Goal: Transaction & Acquisition: Purchase product/service

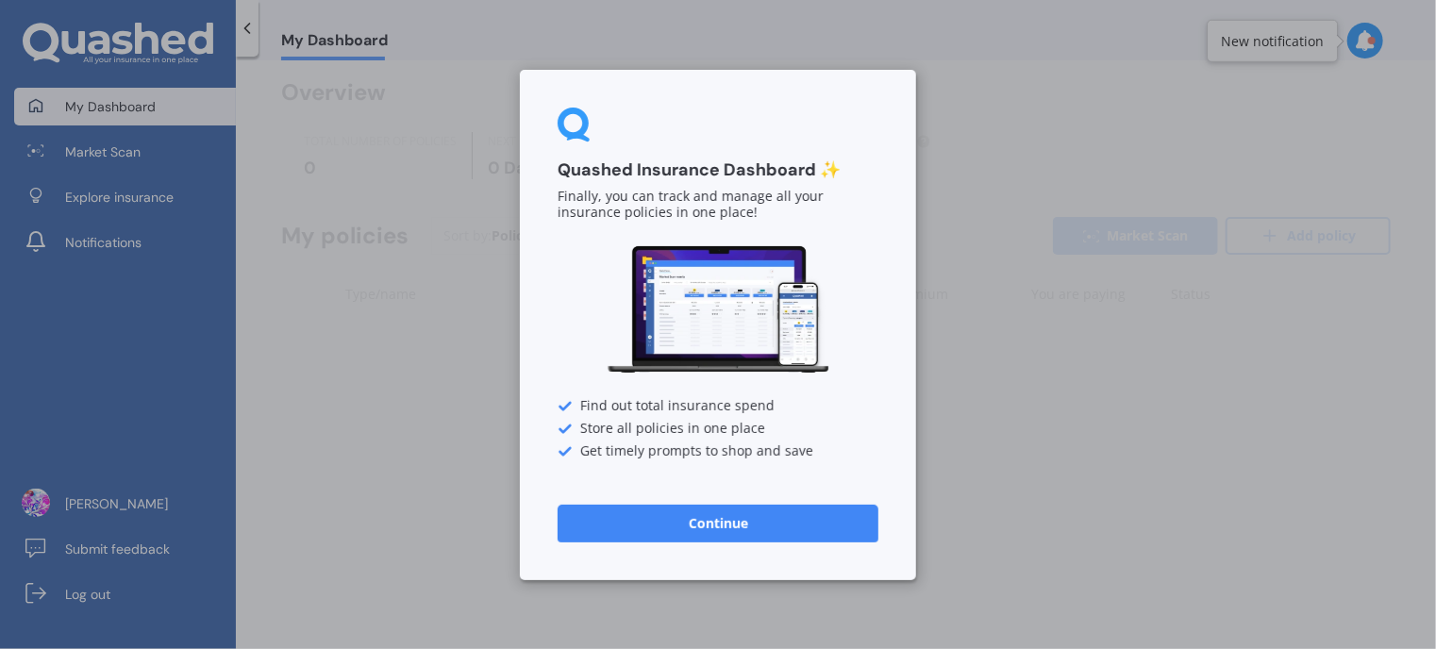
click at [735, 525] on button "Continue" at bounding box center [717, 523] width 321 height 38
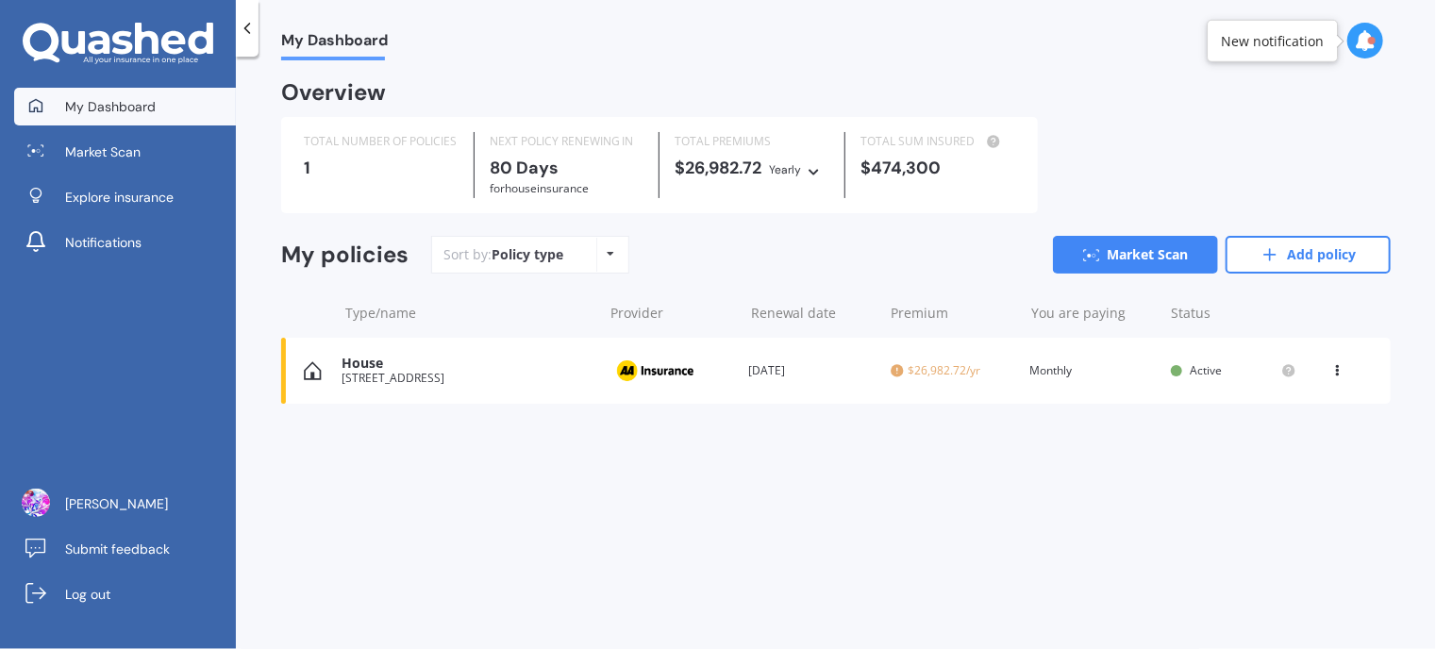
click at [1370, 33] on icon at bounding box center [1365, 40] width 21 height 21
click at [1091, 539] on div "My Dashboard Overview TOTAL NUMBER OF POLICIES 1 NEXT POLICY RENEWING [DATE] fo…" at bounding box center [836, 356] width 1200 height 592
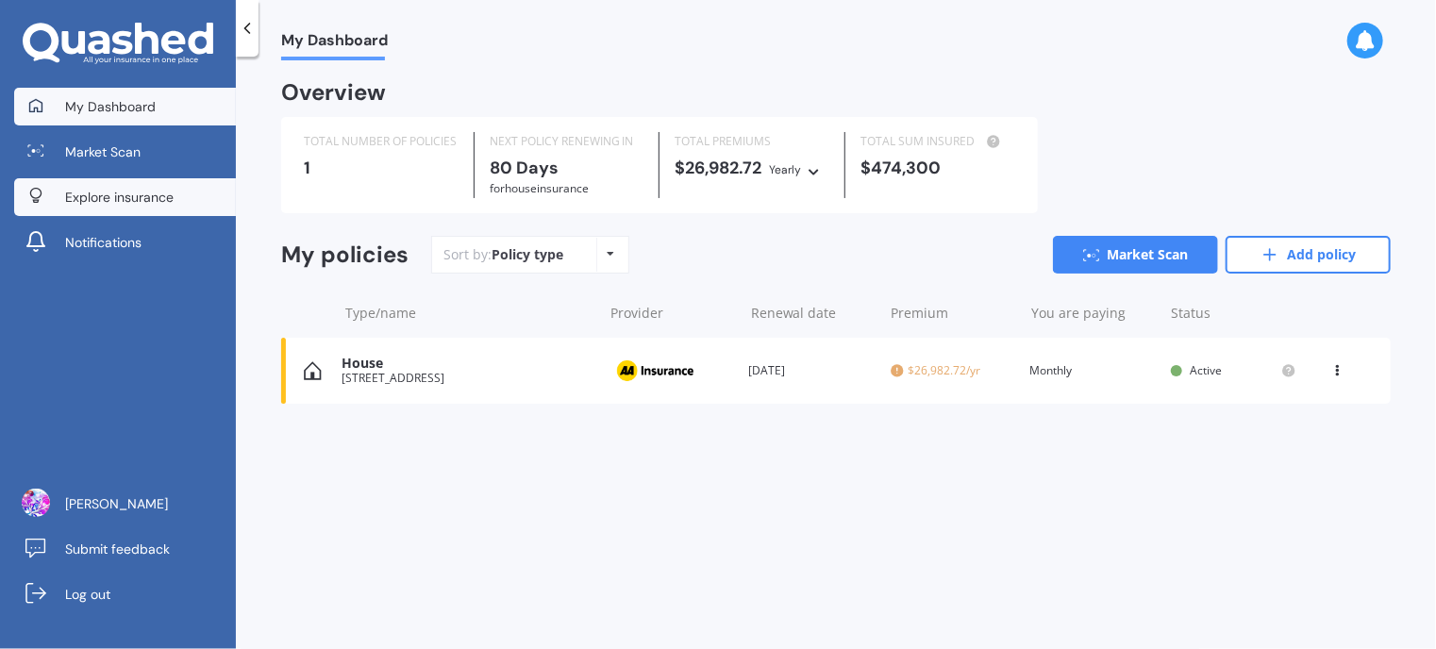
click at [162, 199] on span "Explore insurance" at bounding box center [119, 197] width 108 height 19
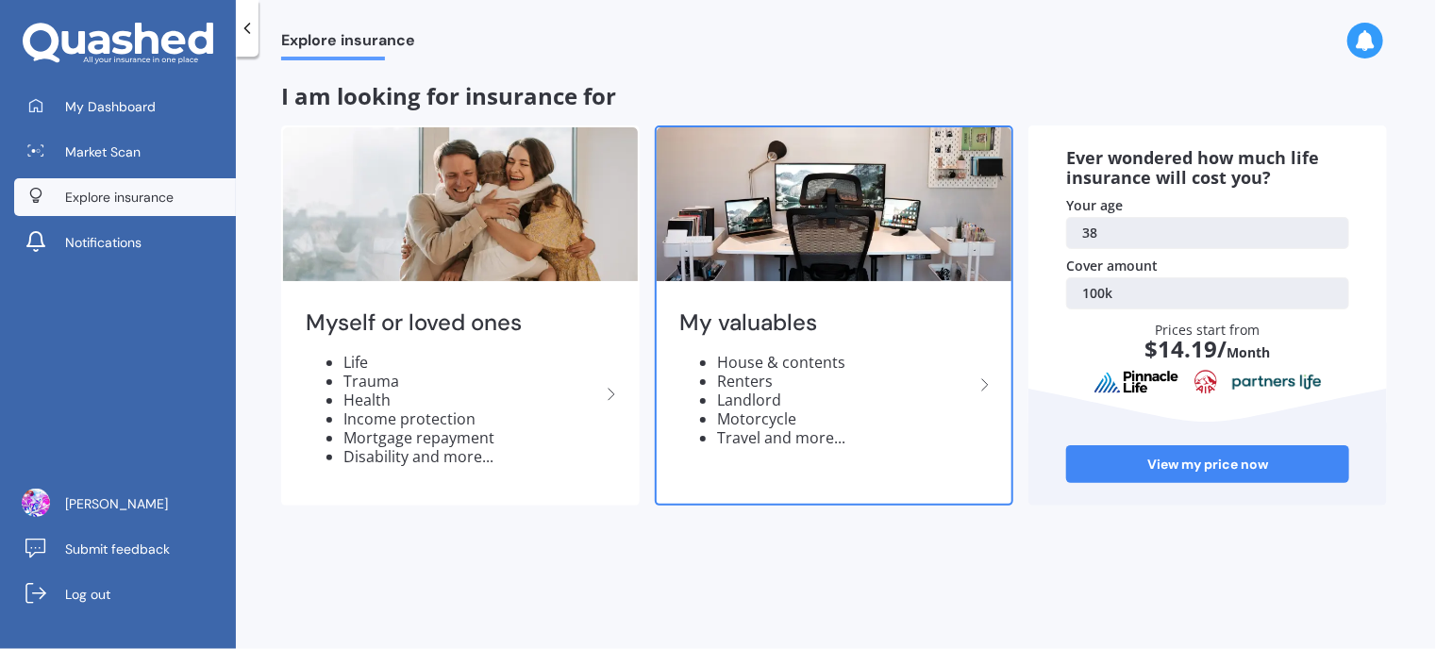
click at [980, 379] on icon at bounding box center [984, 385] width 23 height 23
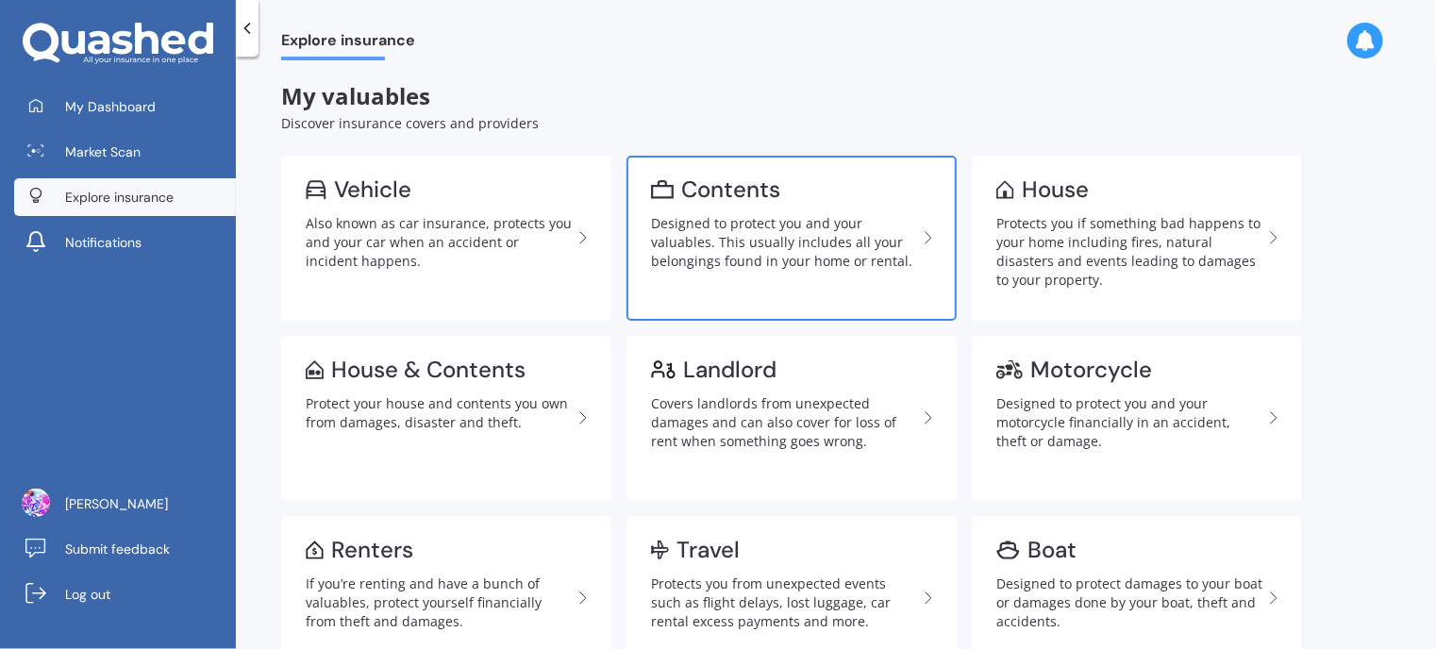
click at [771, 214] on div "Designed to protect you and your valuables. This usually includes all your belo…" at bounding box center [784, 242] width 266 height 57
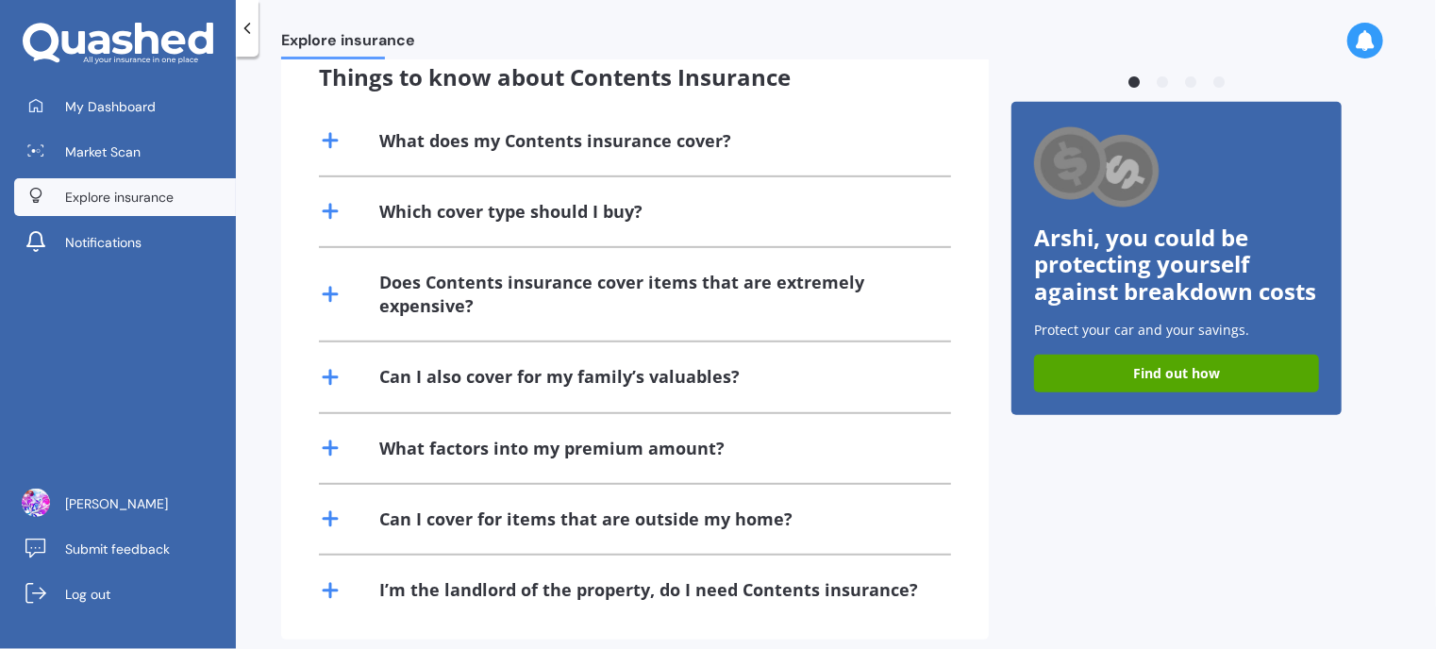
scroll to position [416, 0]
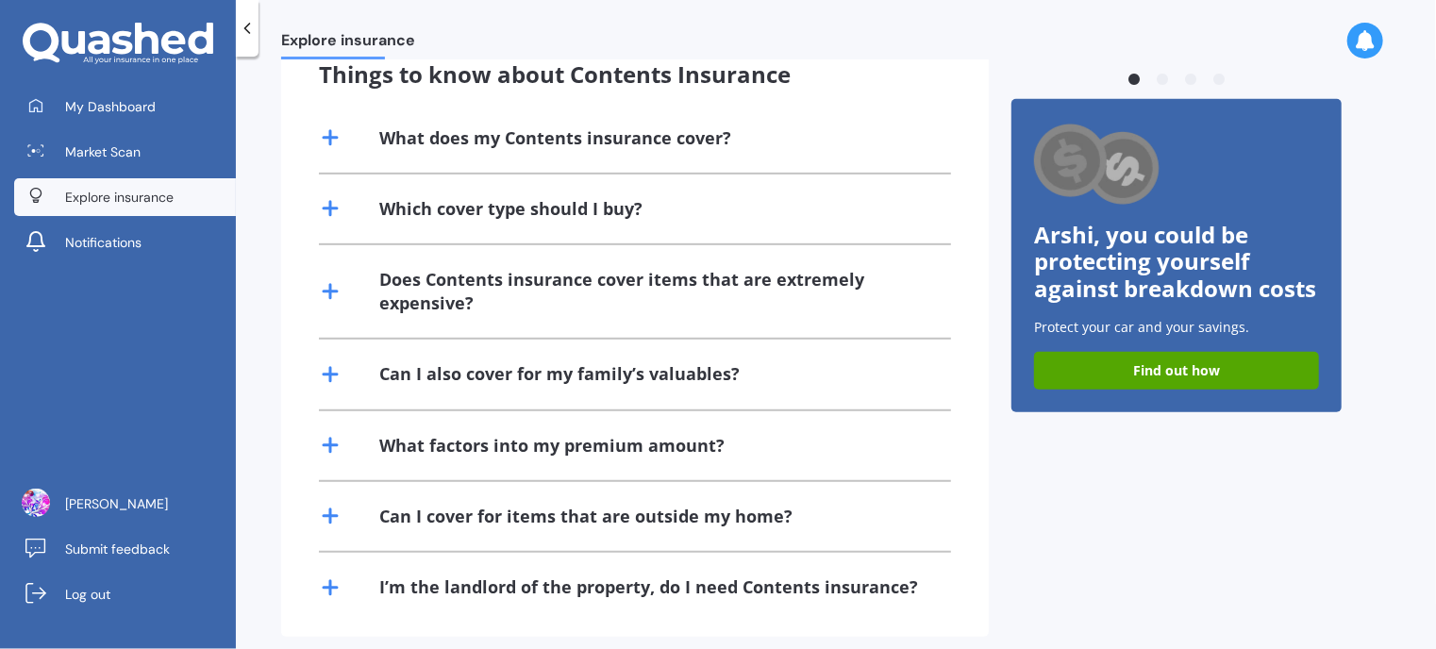
click at [679, 126] on div "What does my Contents insurance cover?" at bounding box center [555, 138] width 352 height 24
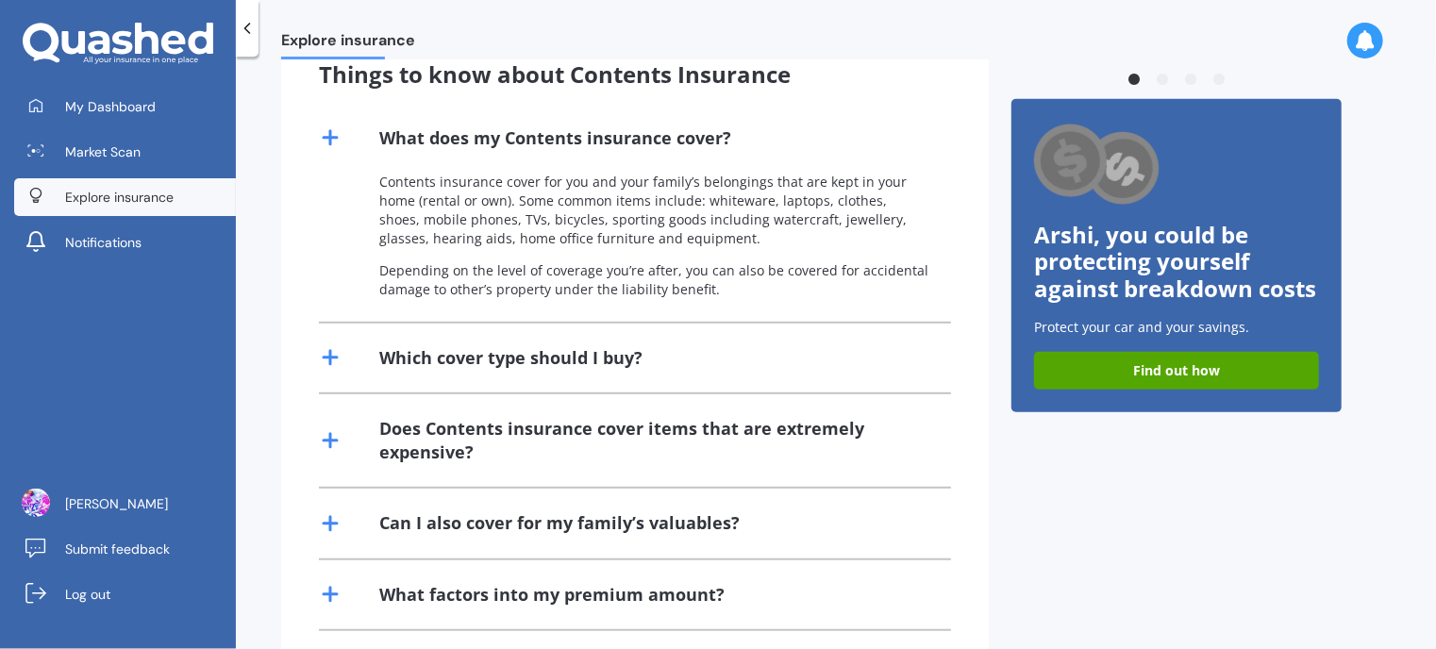
click at [608, 346] on div "Which cover type should I buy?" at bounding box center [510, 358] width 263 height 24
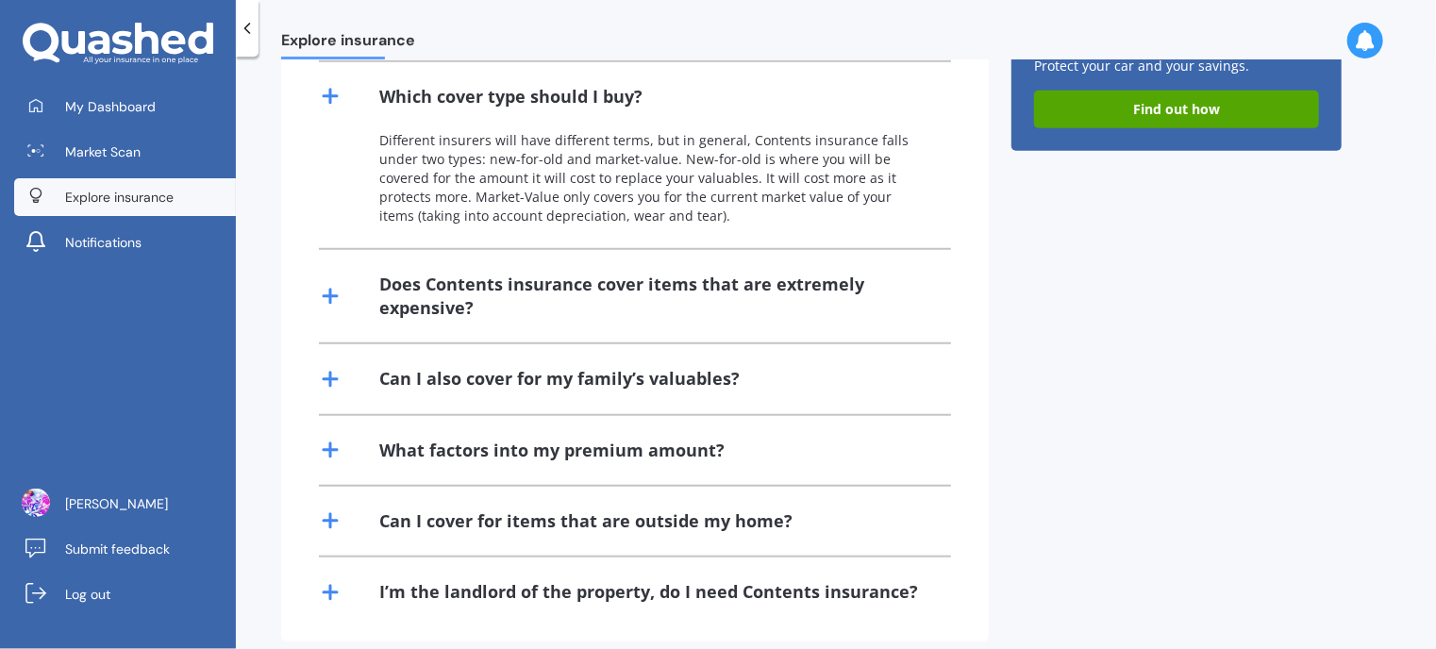
scroll to position [680, 0]
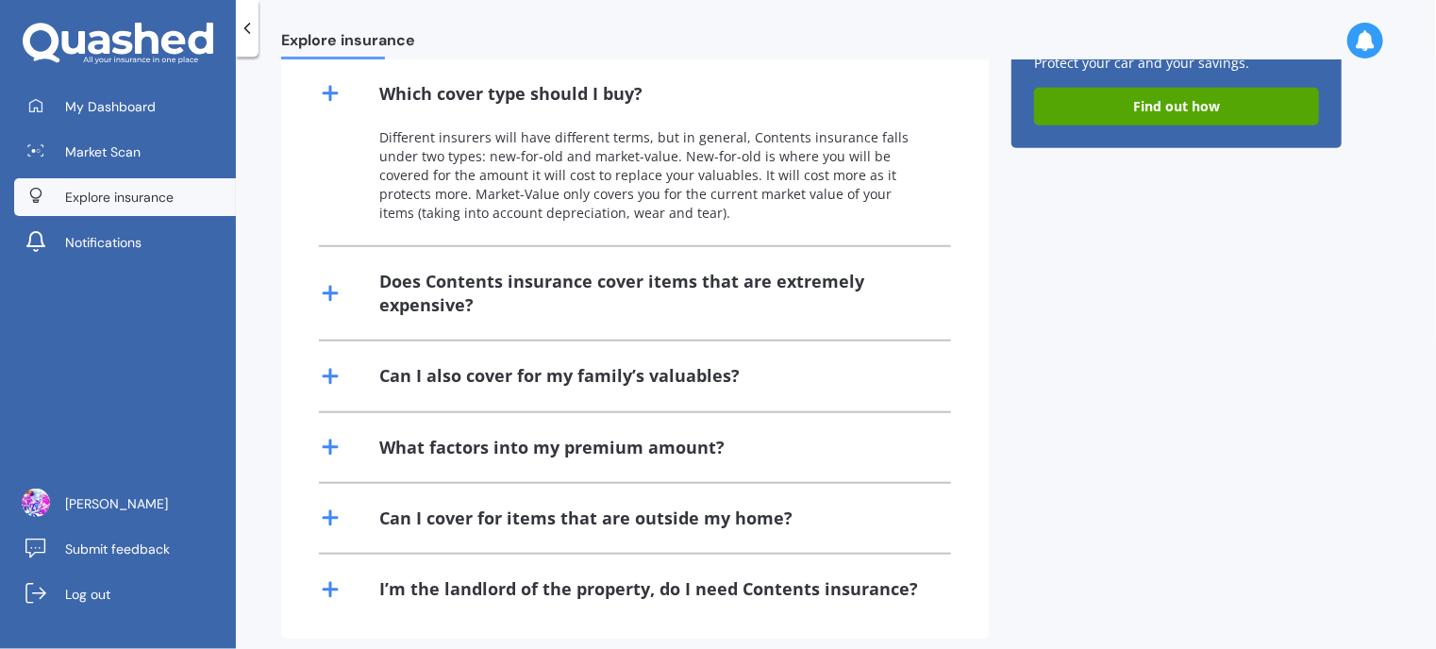
click at [370, 294] on div "Does Contents insurance cover items that are extremely expensive?" at bounding box center [635, 293] width 632 height 92
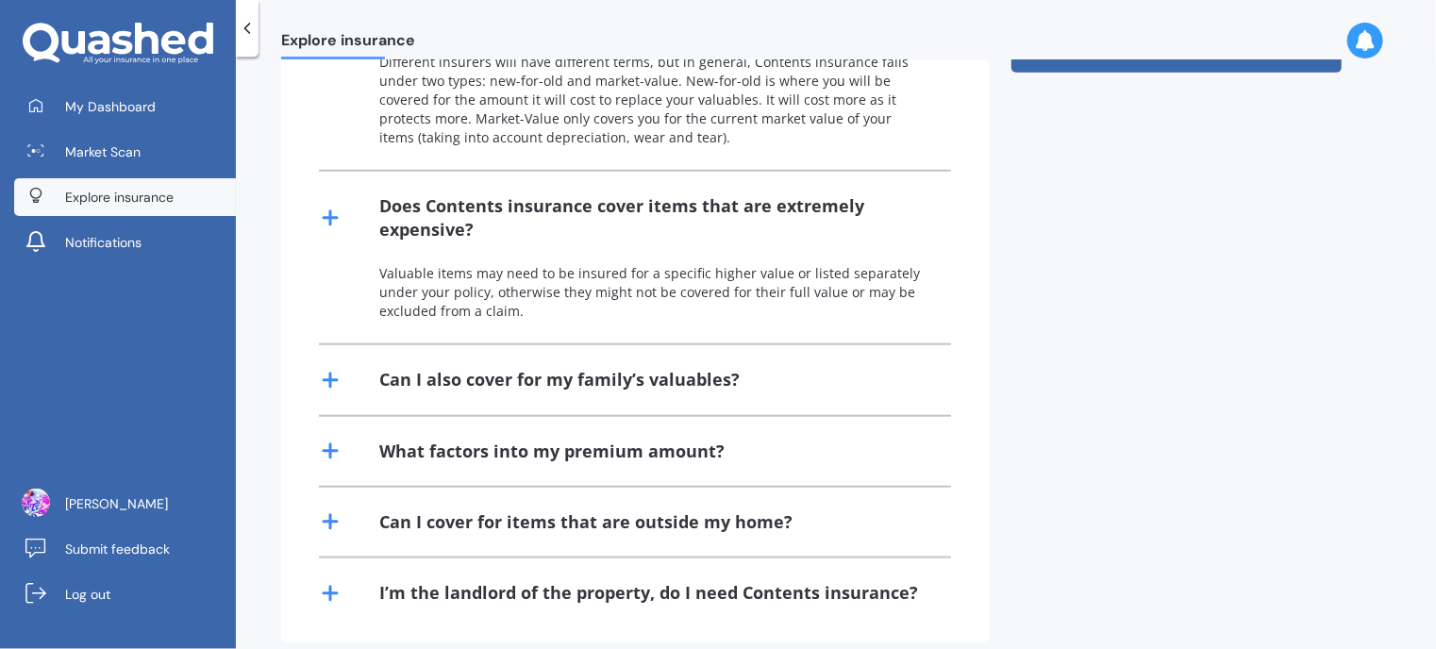
scroll to position [762, 0]
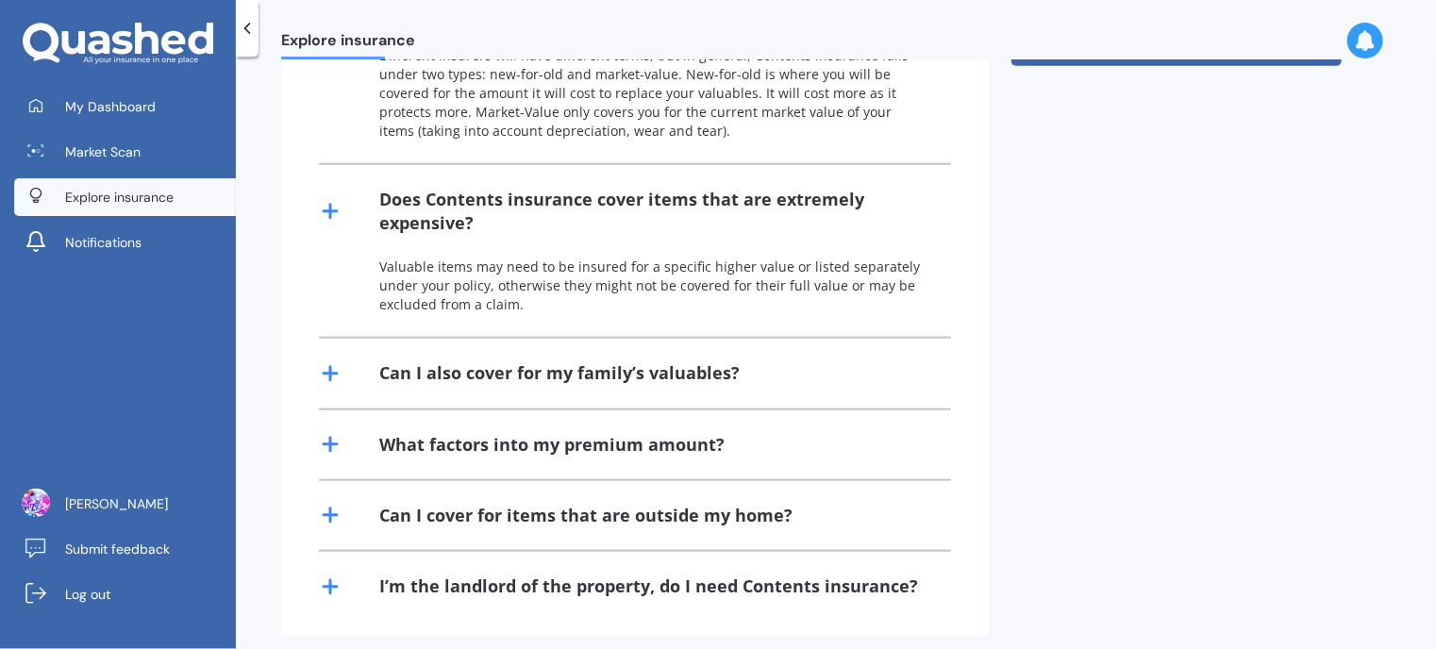
click at [386, 361] on div "Can I also cover for my family’s valuables?" at bounding box center [559, 373] width 360 height 24
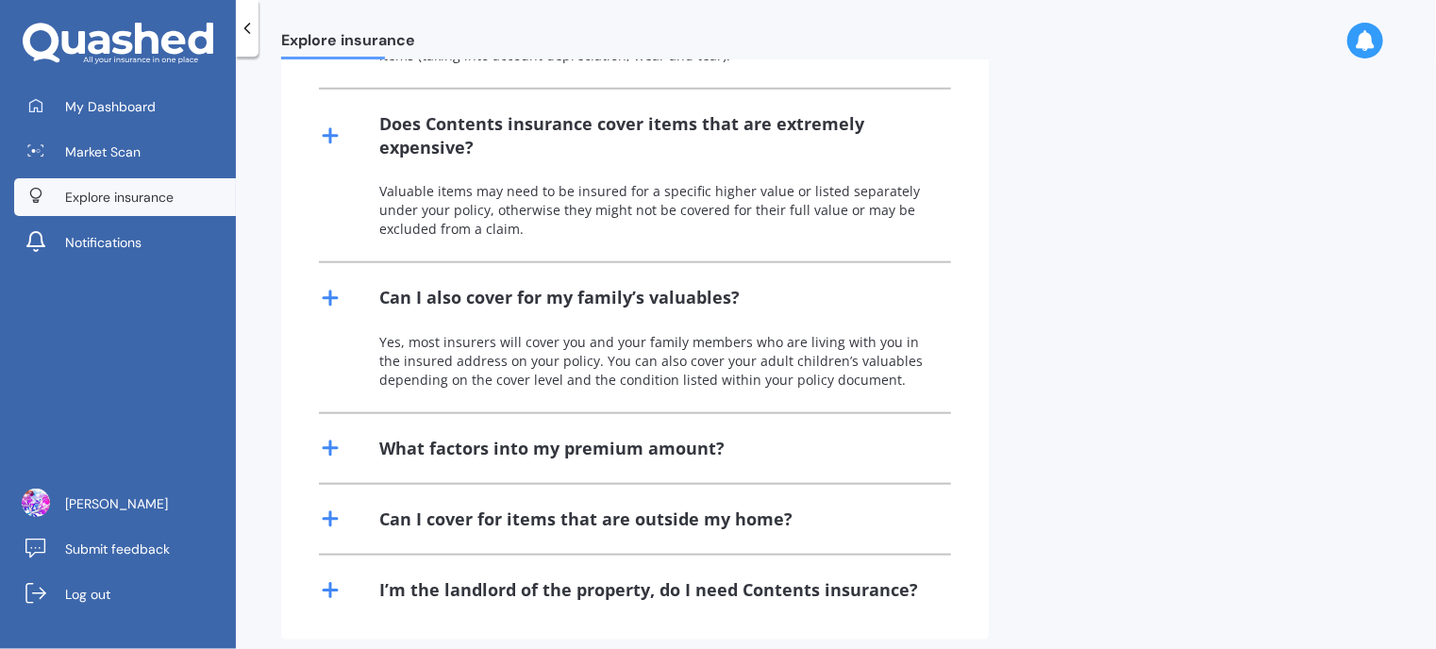
scroll to position [841, 0]
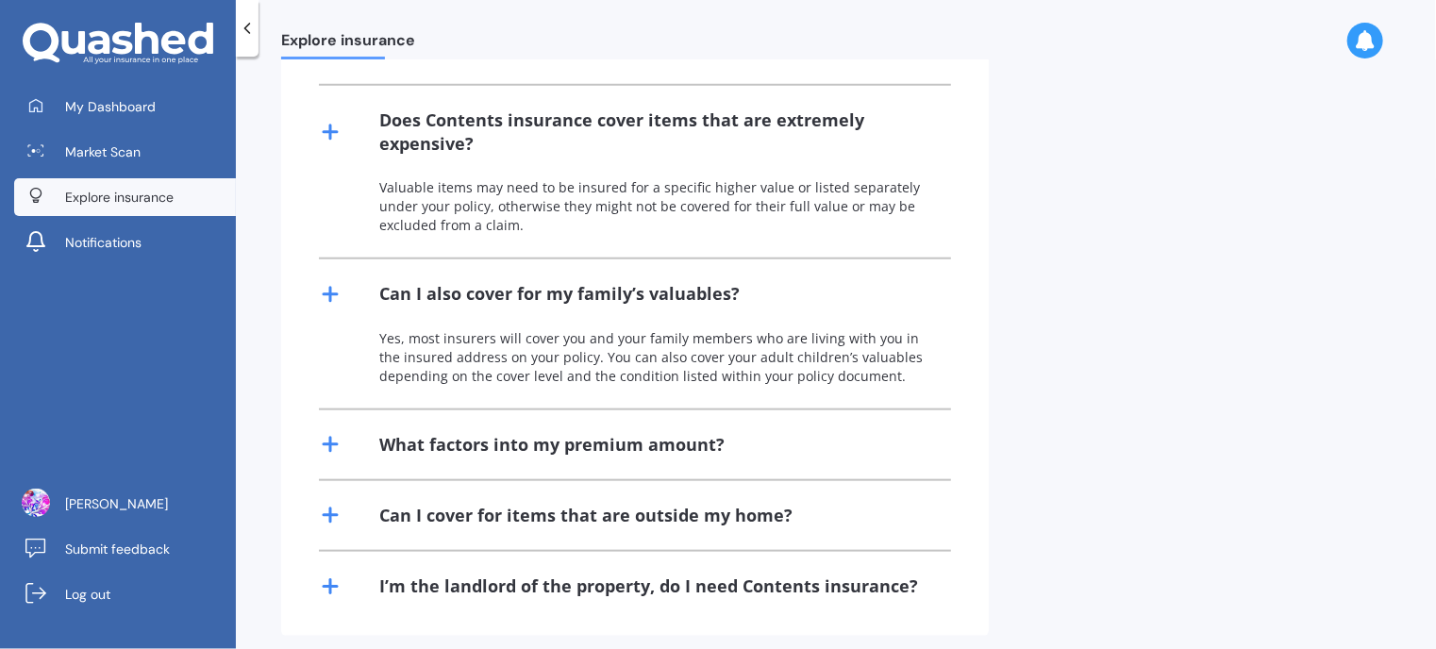
click at [367, 416] on div "What factors into my premium amount?" at bounding box center [635, 444] width 632 height 69
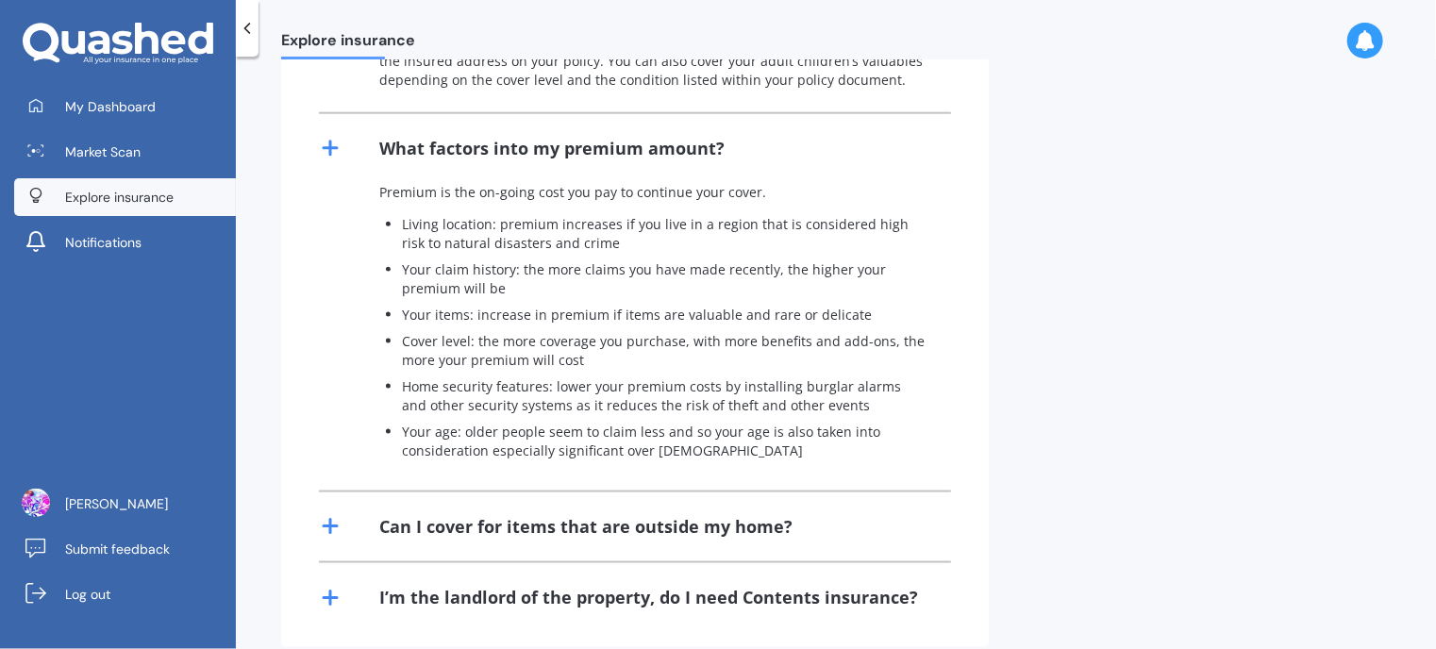
scroll to position [1148, 0]
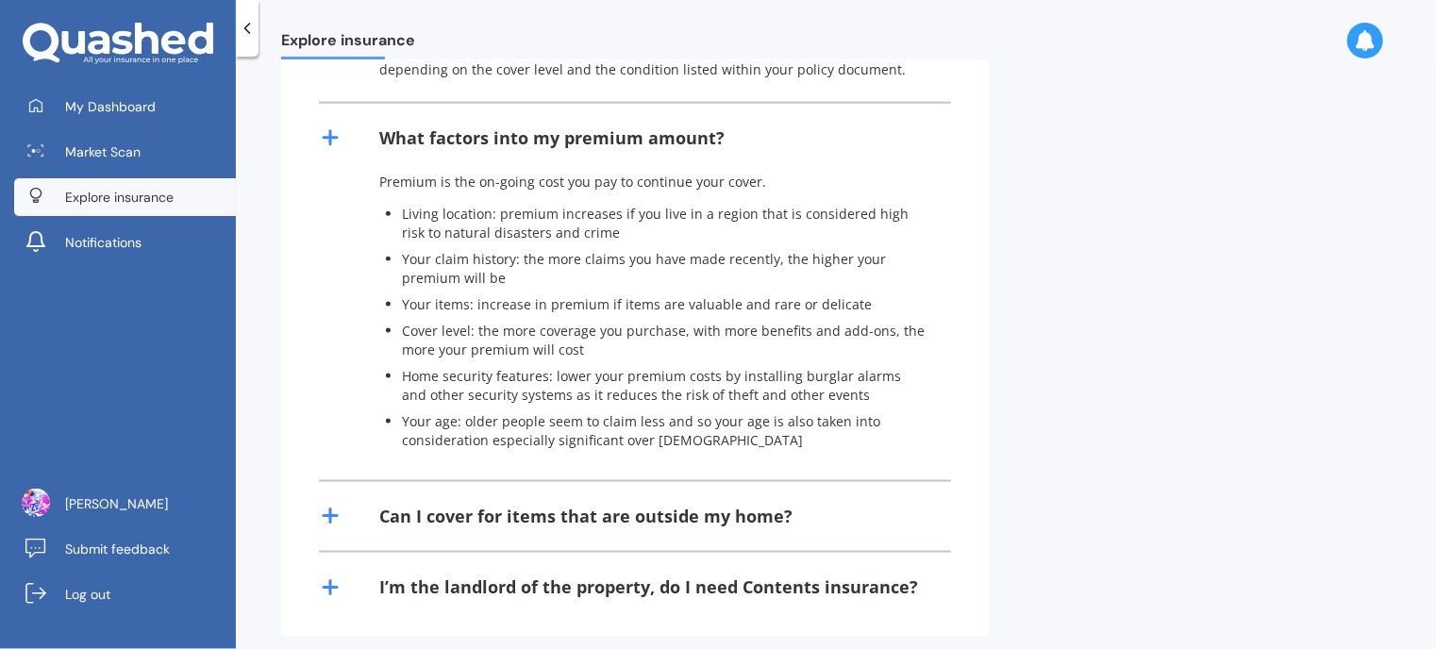
click at [445, 505] on div "Can I cover for items that are outside my home?" at bounding box center [585, 517] width 413 height 24
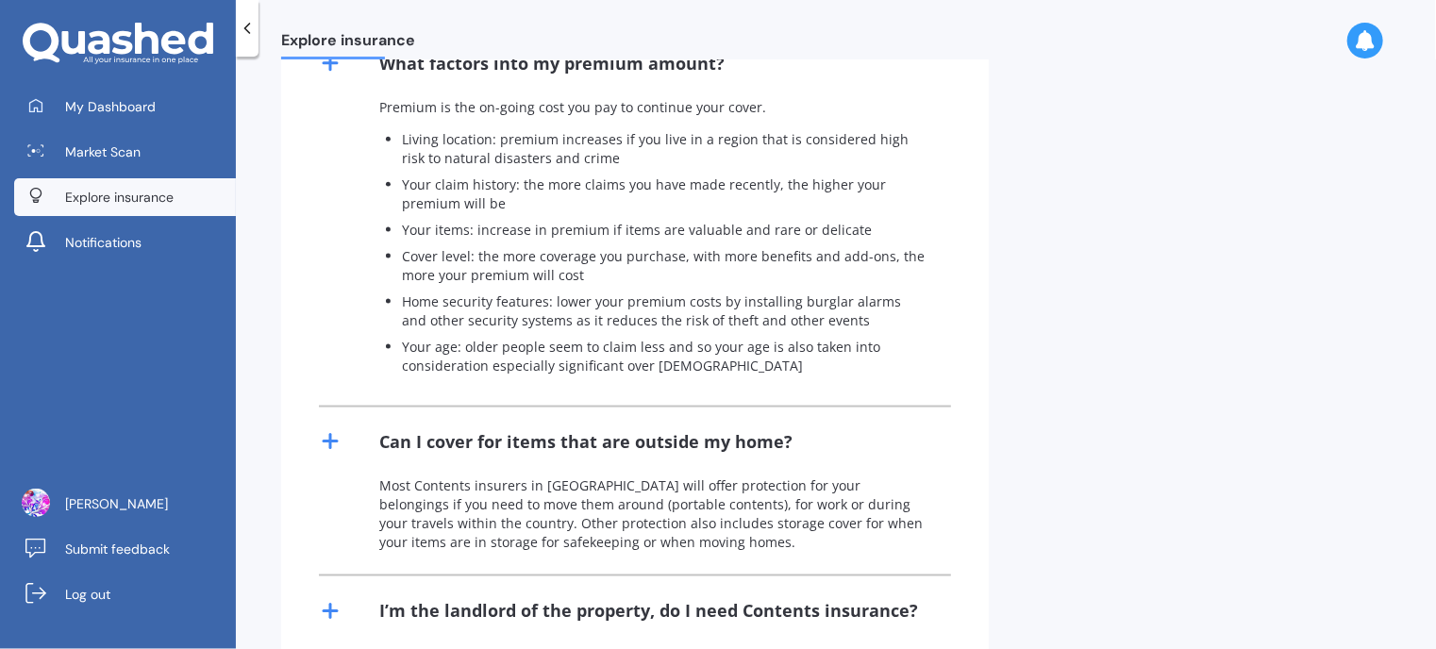
scroll to position [1246, 0]
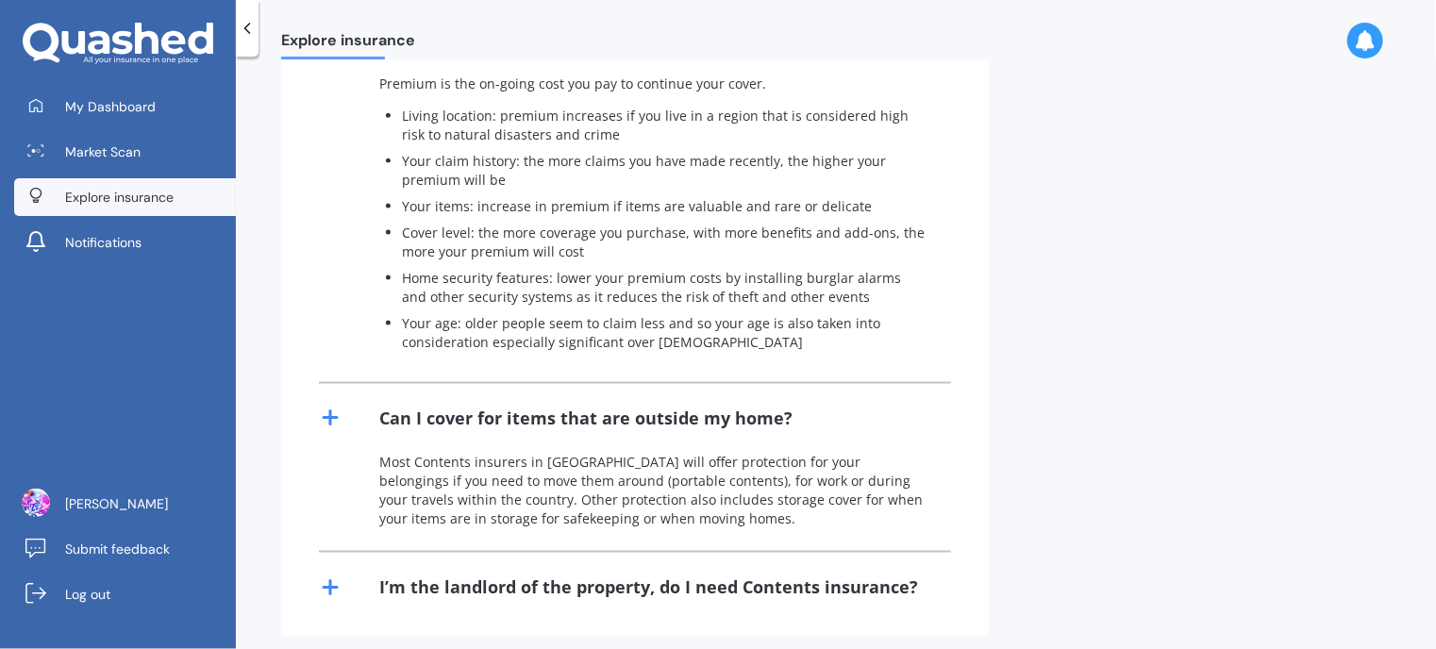
click at [466, 576] on div "I’m the landlord of the property, do I need Contents insurance?" at bounding box center [648, 587] width 539 height 24
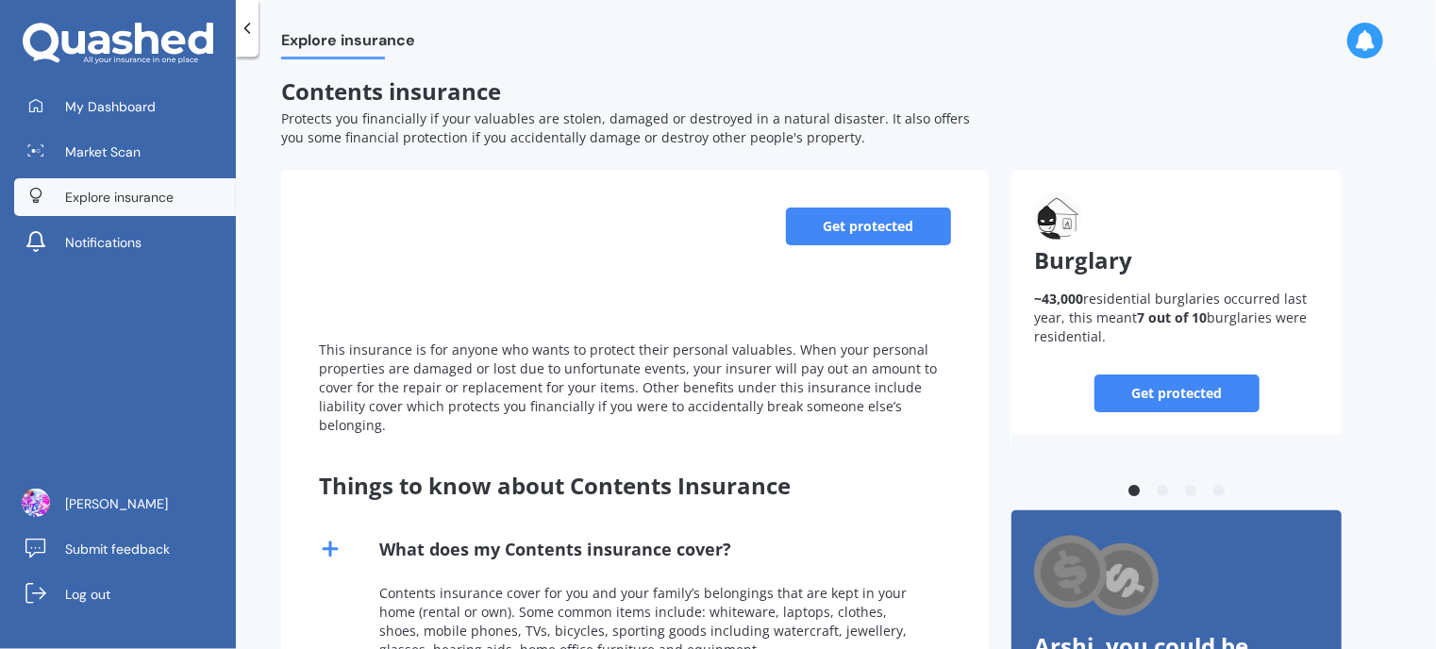
scroll to position [0, 0]
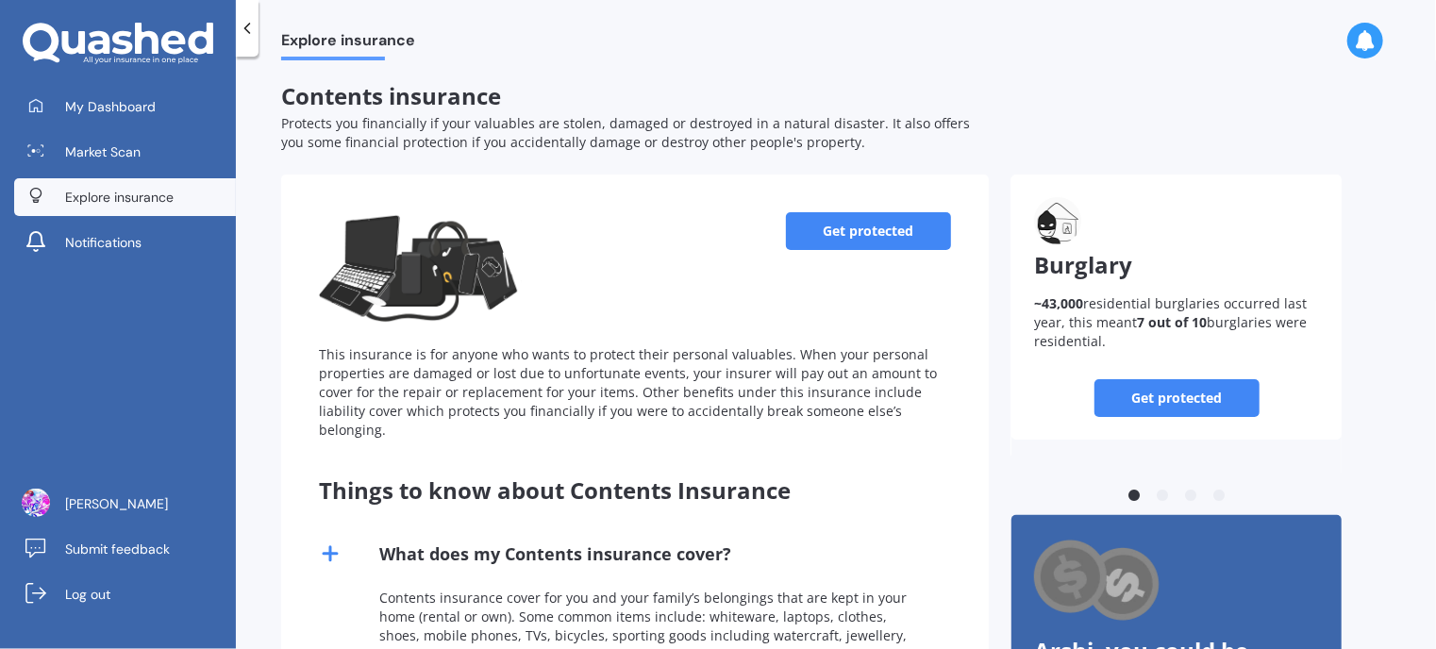
click at [849, 230] on link "Get protected" at bounding box center [868, 231] width 165 height 38
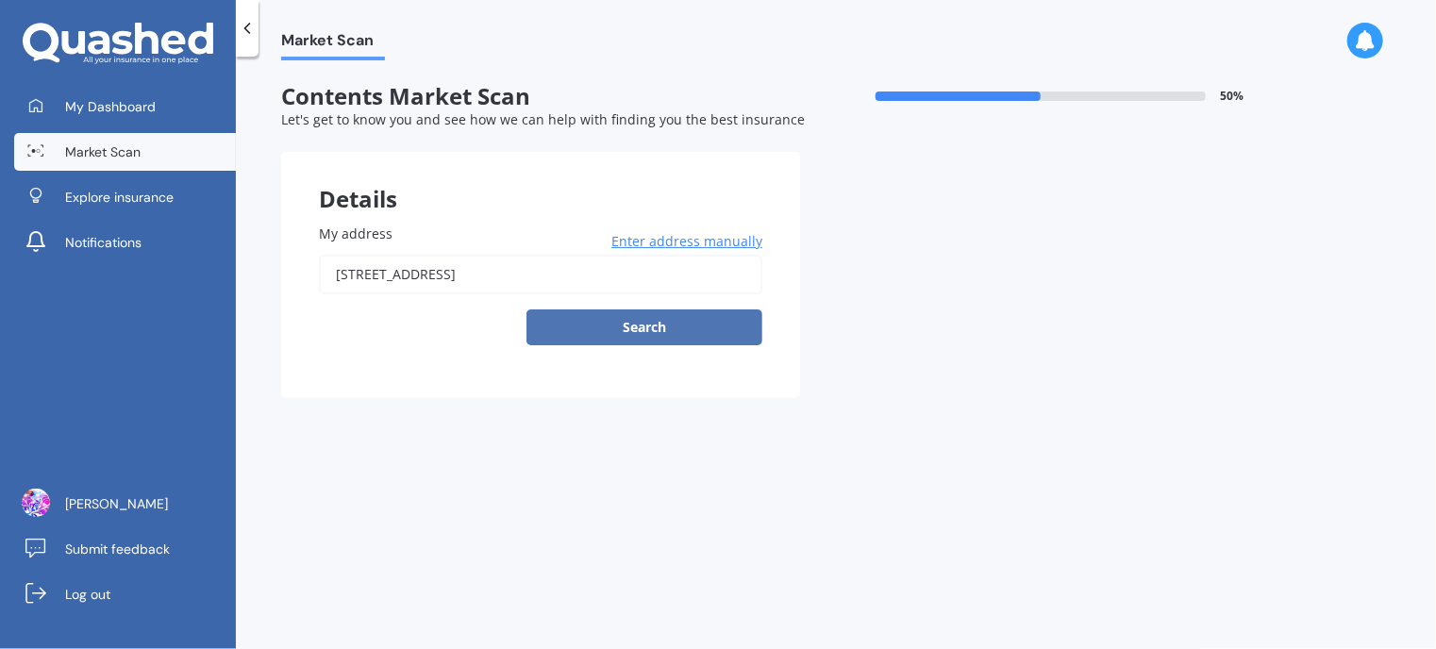
click at [623, 324] on button "Search" at bounding box center [644, 327] width 236 height 36
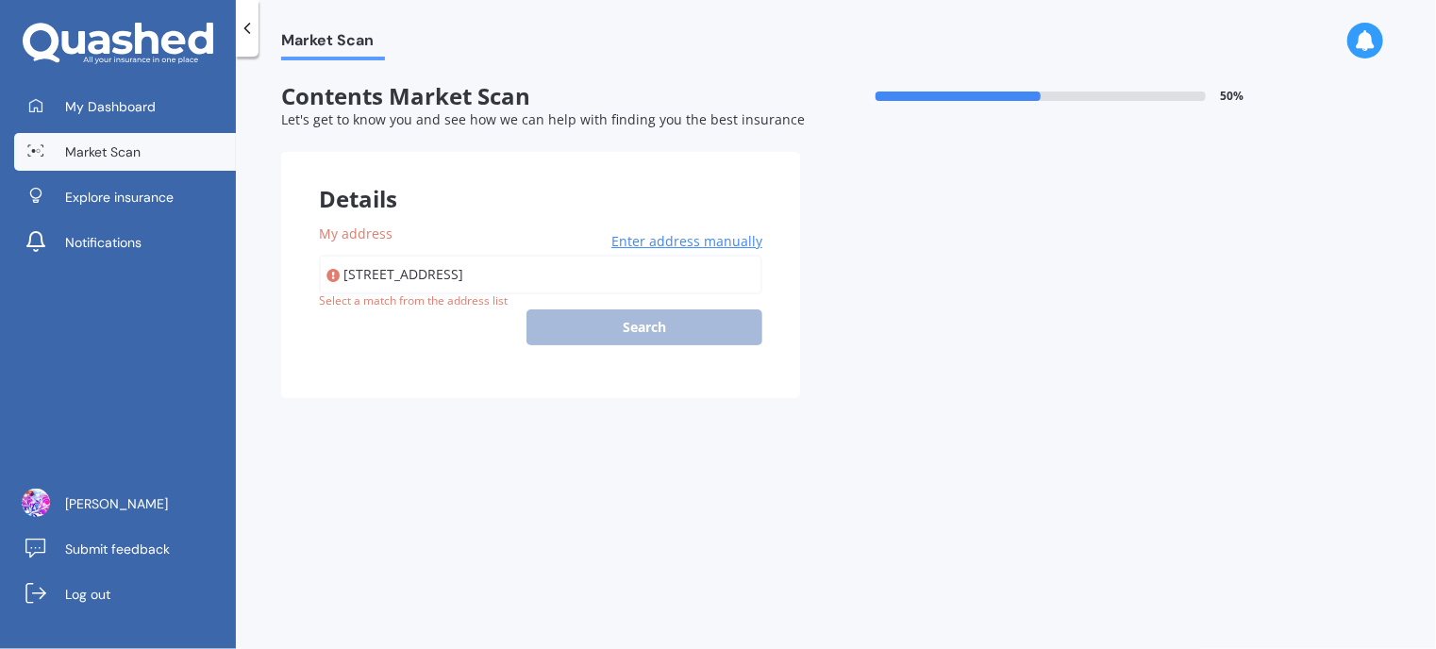
type input "[STREET_ADDRESS]"
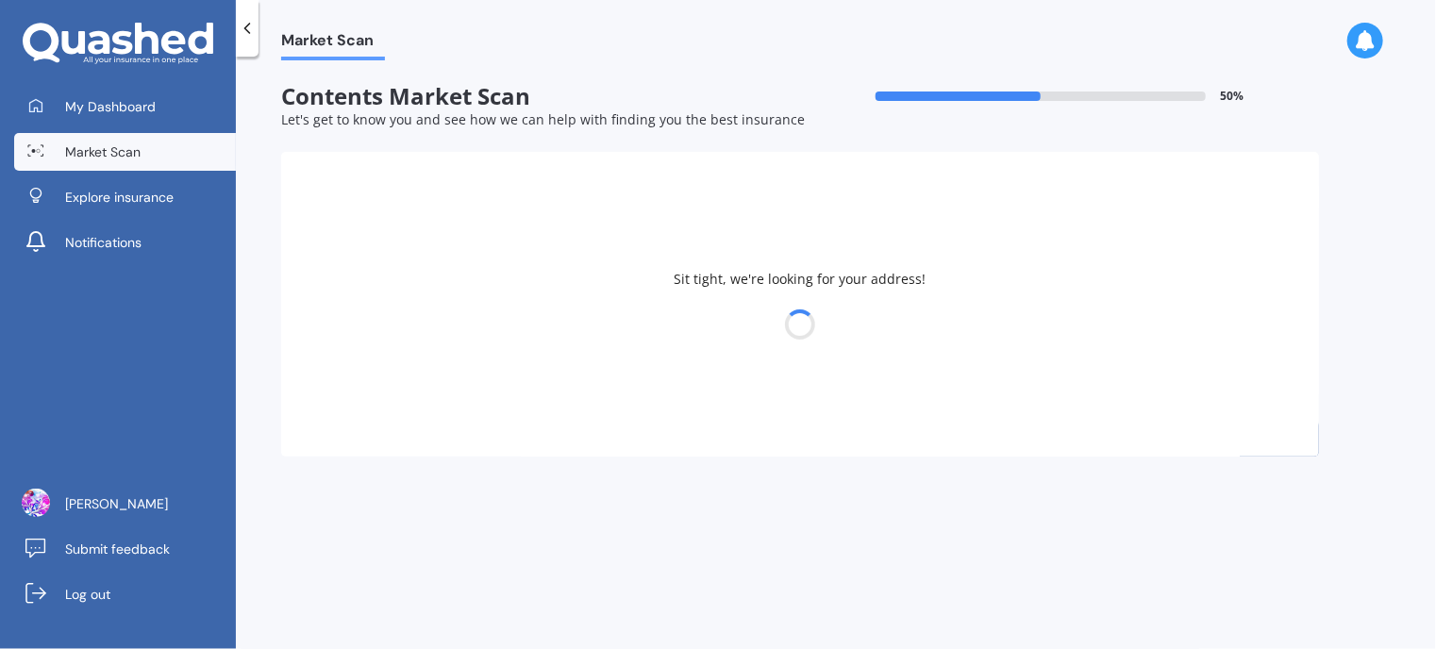
select select "01"
select select "1987"
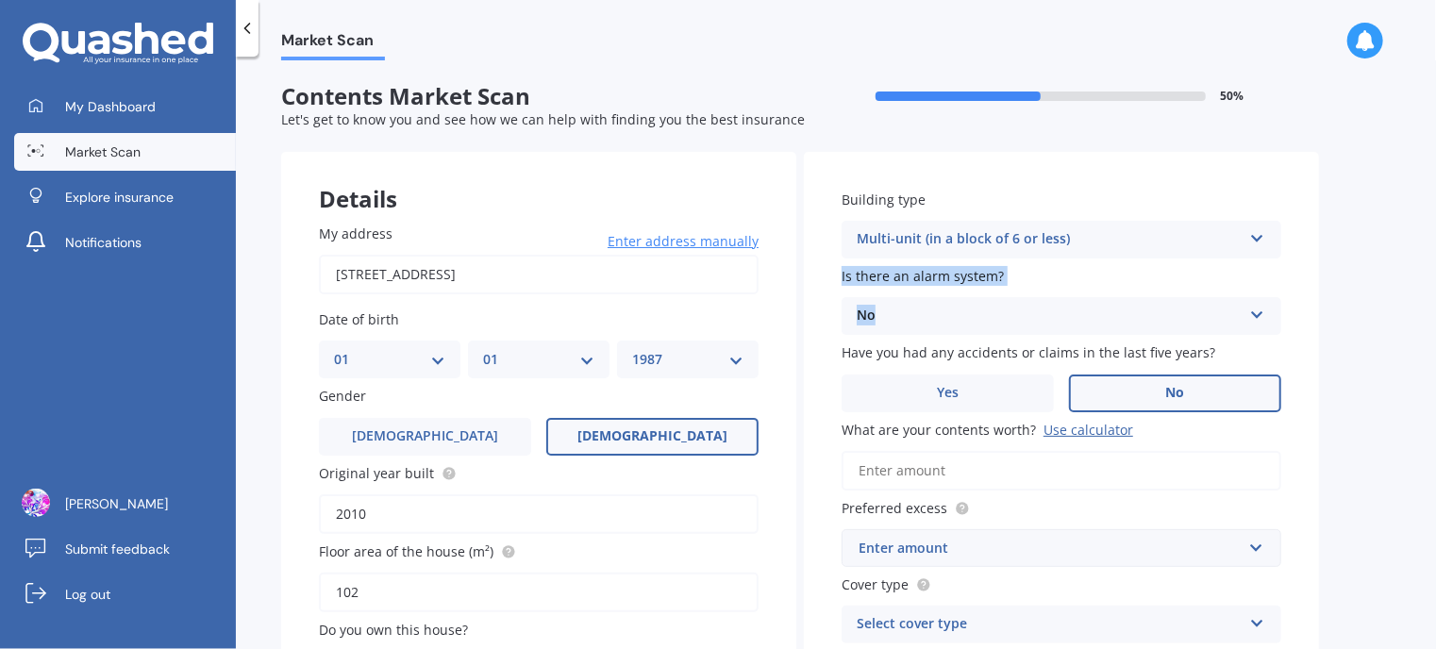
drag, startPoint x: 1419, startPoint y: 243, endPoint x: 1411, endPoint y: 312, distance: 69.3
click at [1411, 312] on div "Market Scan Contents Market Scan 50 % Let's get to know you and see how we can …" at bounding box center [836, 356] width 1200 height 592
click at [249, 539] on div "Market Scan Contents Market Scan 50 % Let's get to know you and see how we can …" at bounding box center [836, 356] width 1200 height 592
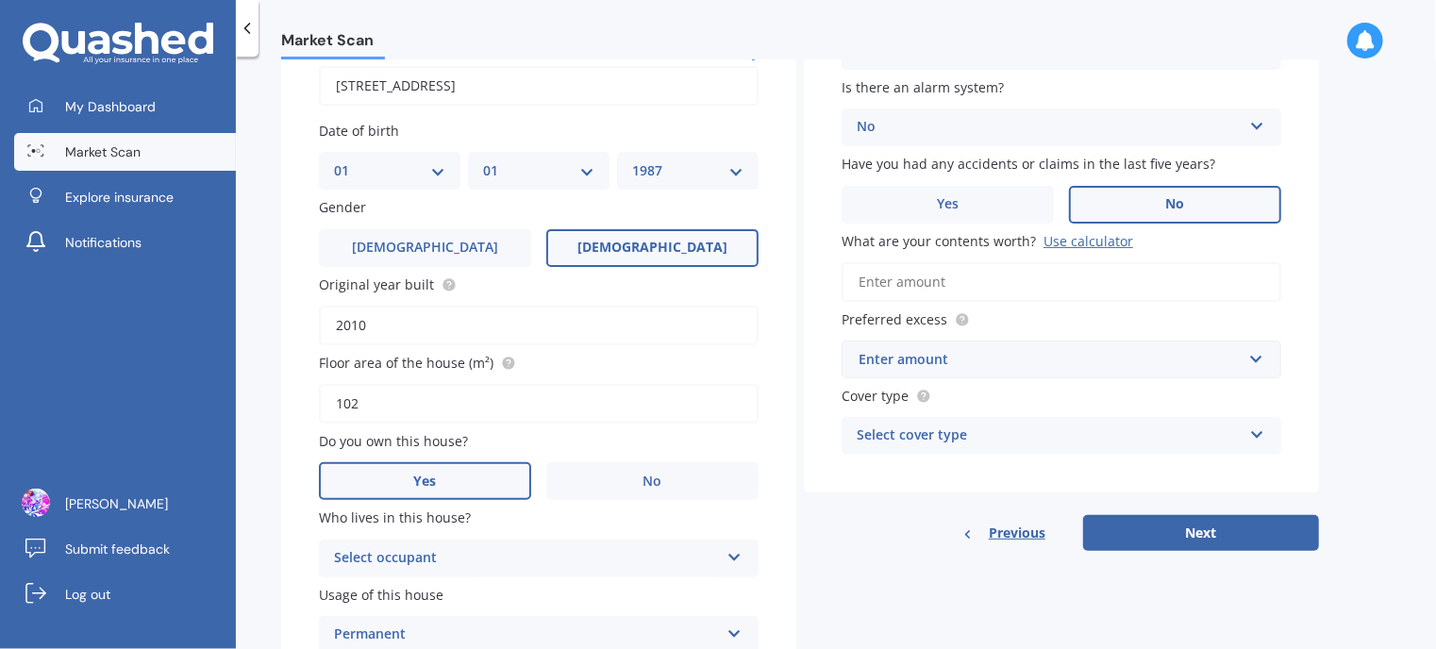
scroll to position [279, 0]
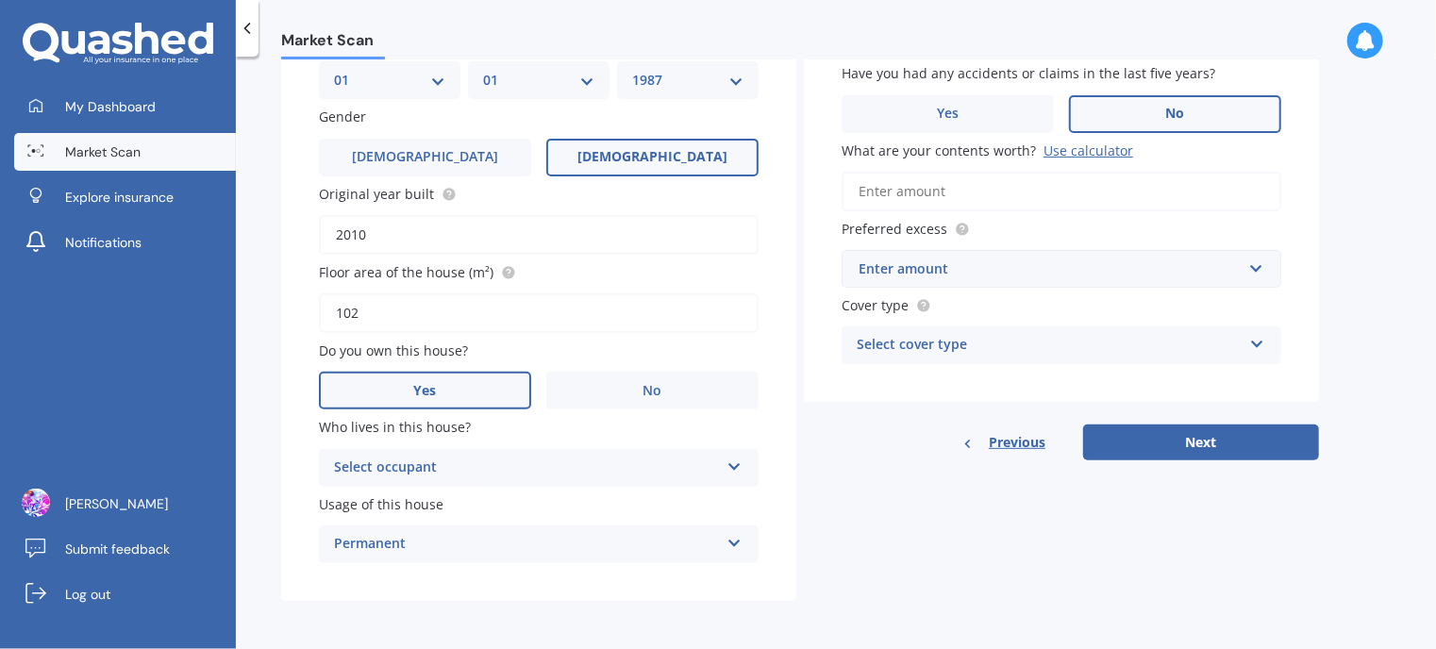
click at [362, 465] on div "Select occupant" at bounding box center [526, 468] width 385 height 23
click at [358, 499] on span "Owner" at bounding box center [356, 504] width 42 height 18
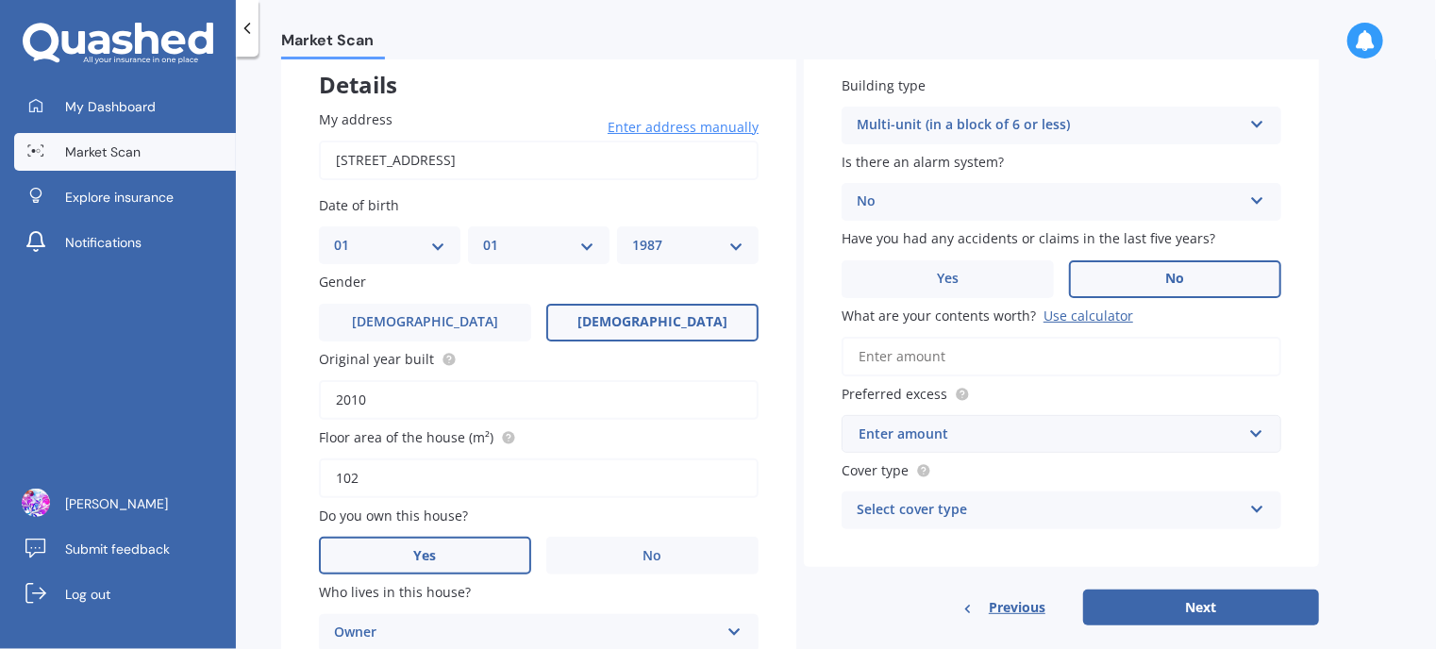
scroll to position [126, 0]
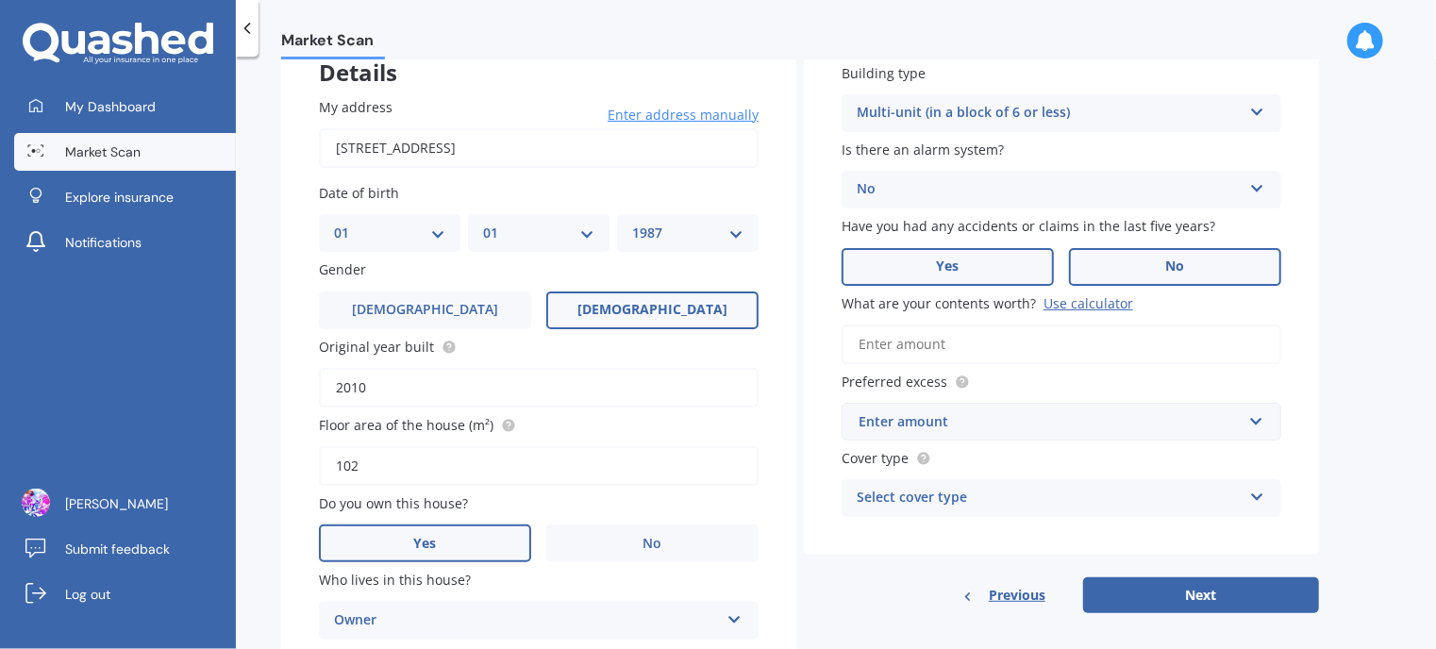
click at [974, 267] on label "Yes" at bounding box center [947, 267] width 212 height 38
click at [0, 0] on input "Yes" at bounding box center [0, 0] width 0 height 0
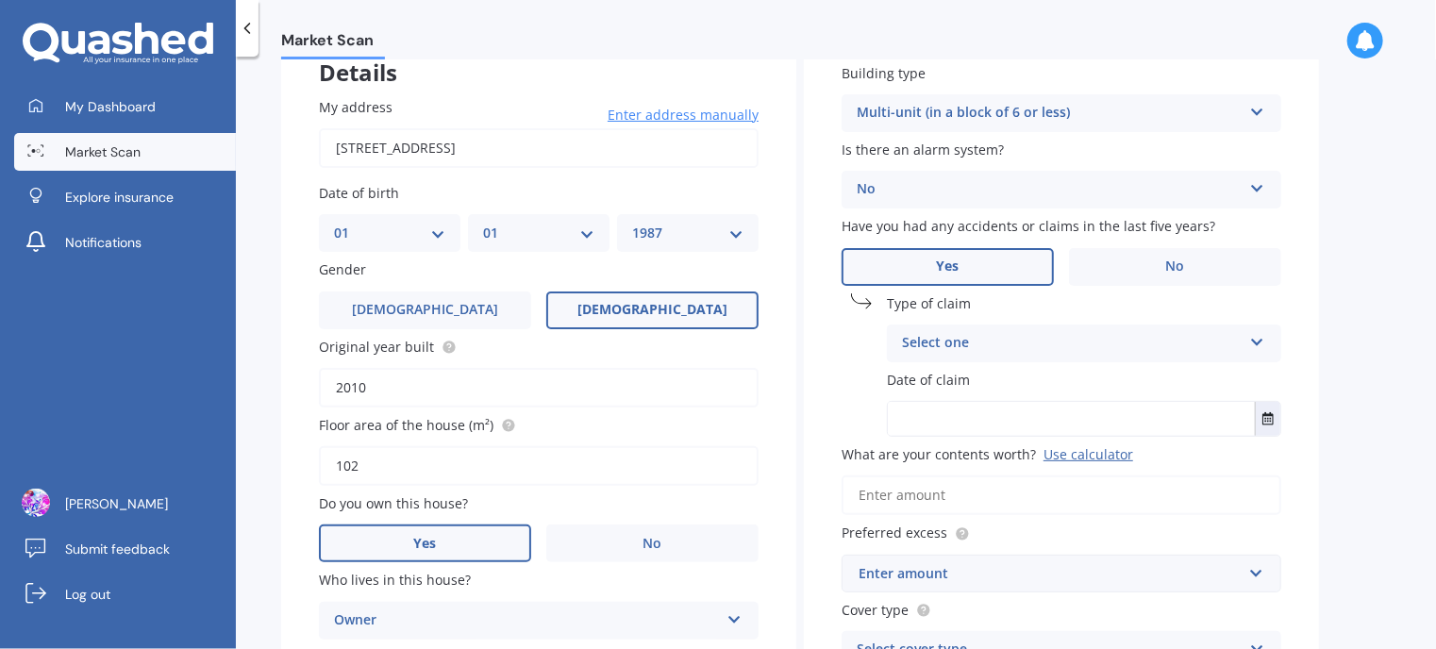
click at [994, 335] on div "Select one" at bounding box center [1072, 343] width 340 height 23
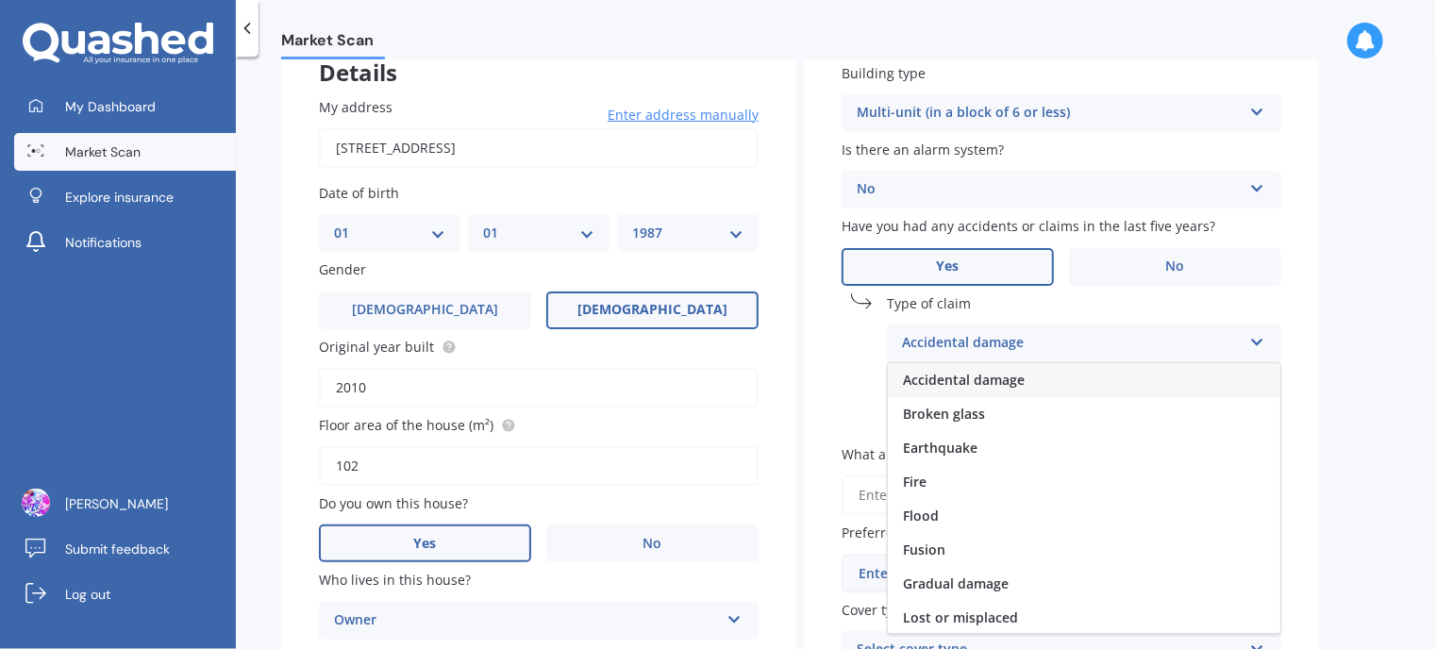
scroll to position [137, 0]
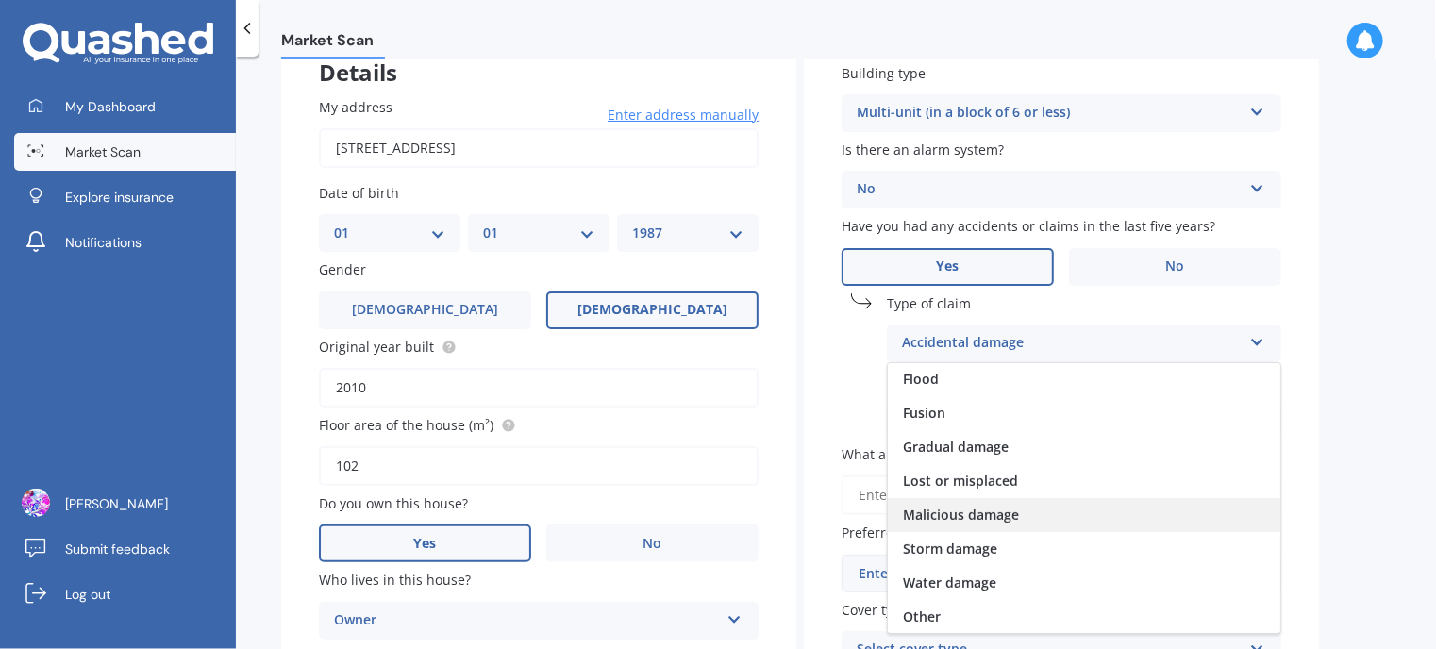
click at [1015, 516] on span "Malicious damage" at bounding box center [961, 515] width 116 height 18
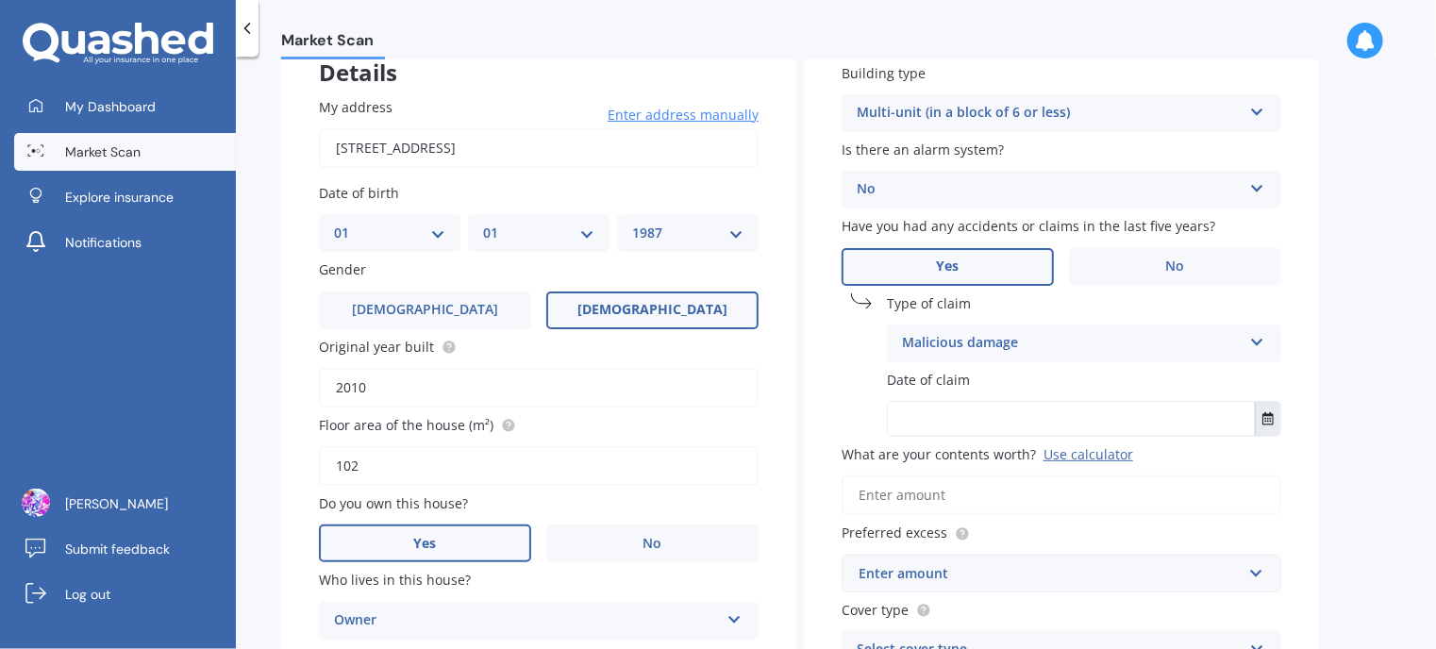
click at [1261, 410] on button "Select date" at bounding box center [1267, 419] width 25 height 34
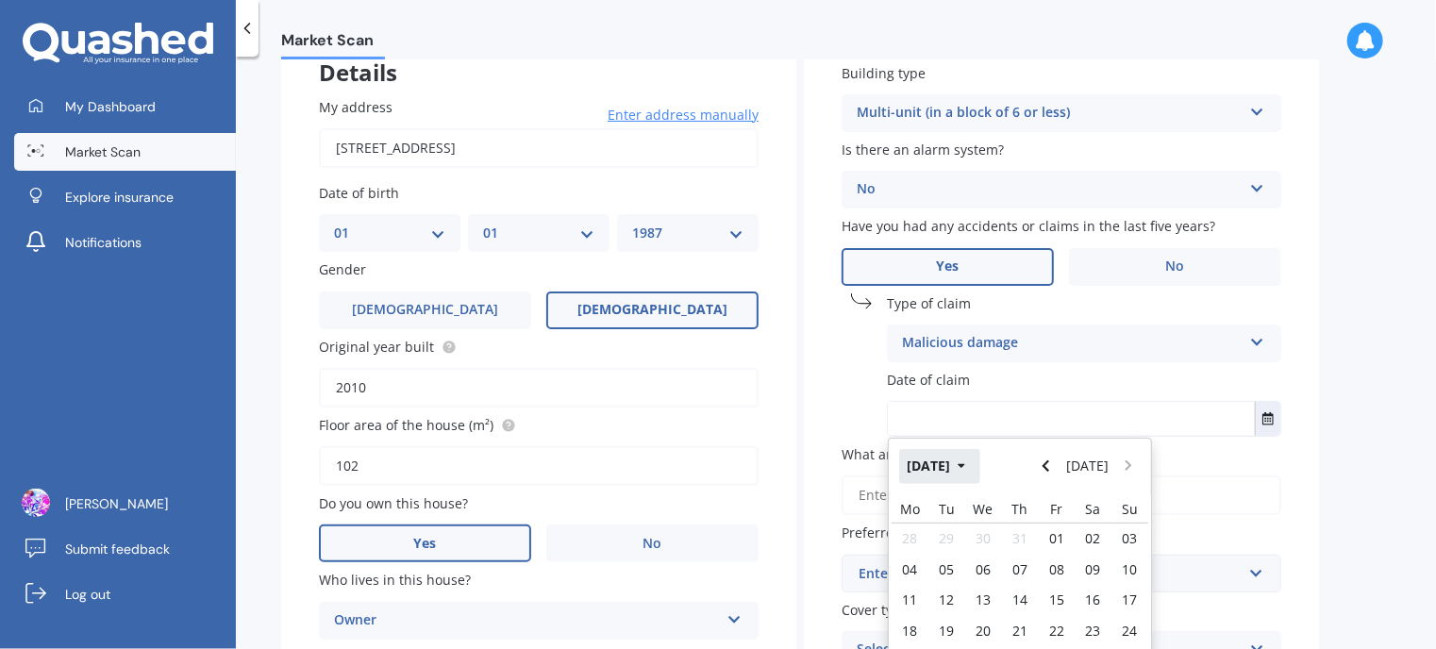
click at [975, 458] on button "[DATE]" at bounding box center [939, 466] width 81 height 34
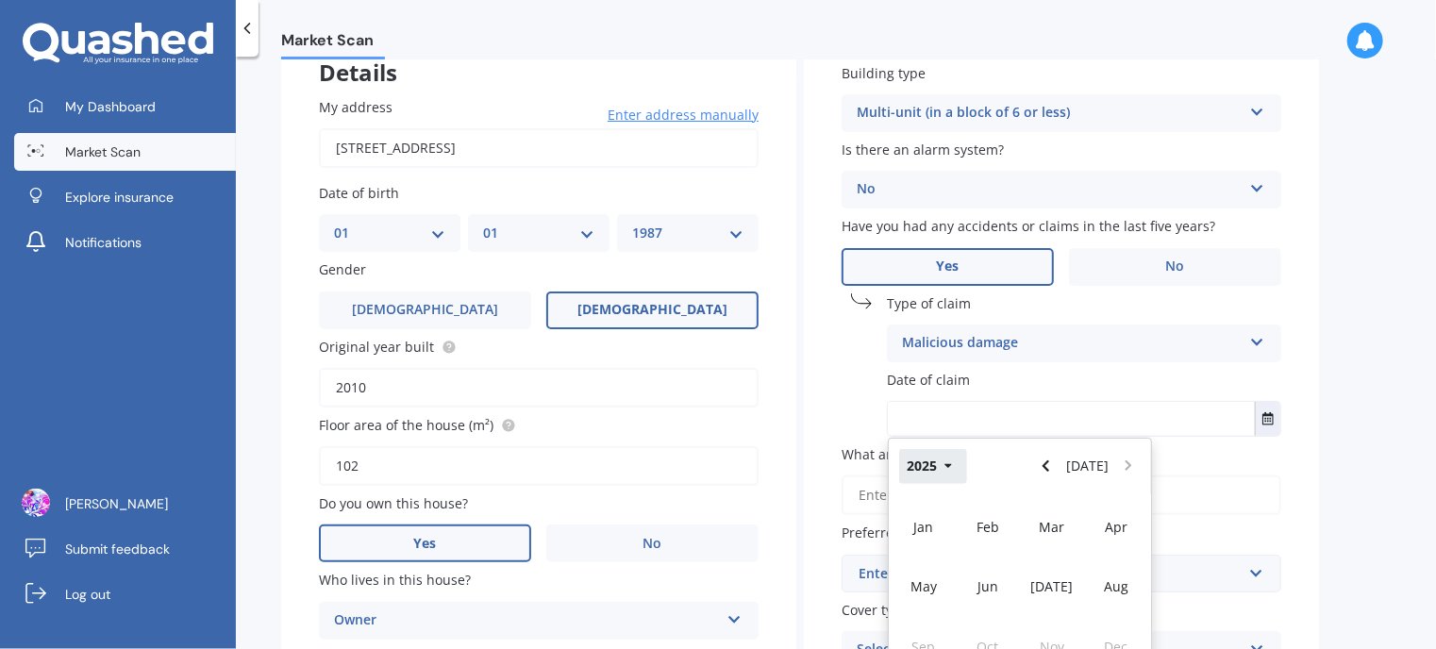
click at [951, 467] on icon "button" at bounding box center [948, 465] width 8 height 13
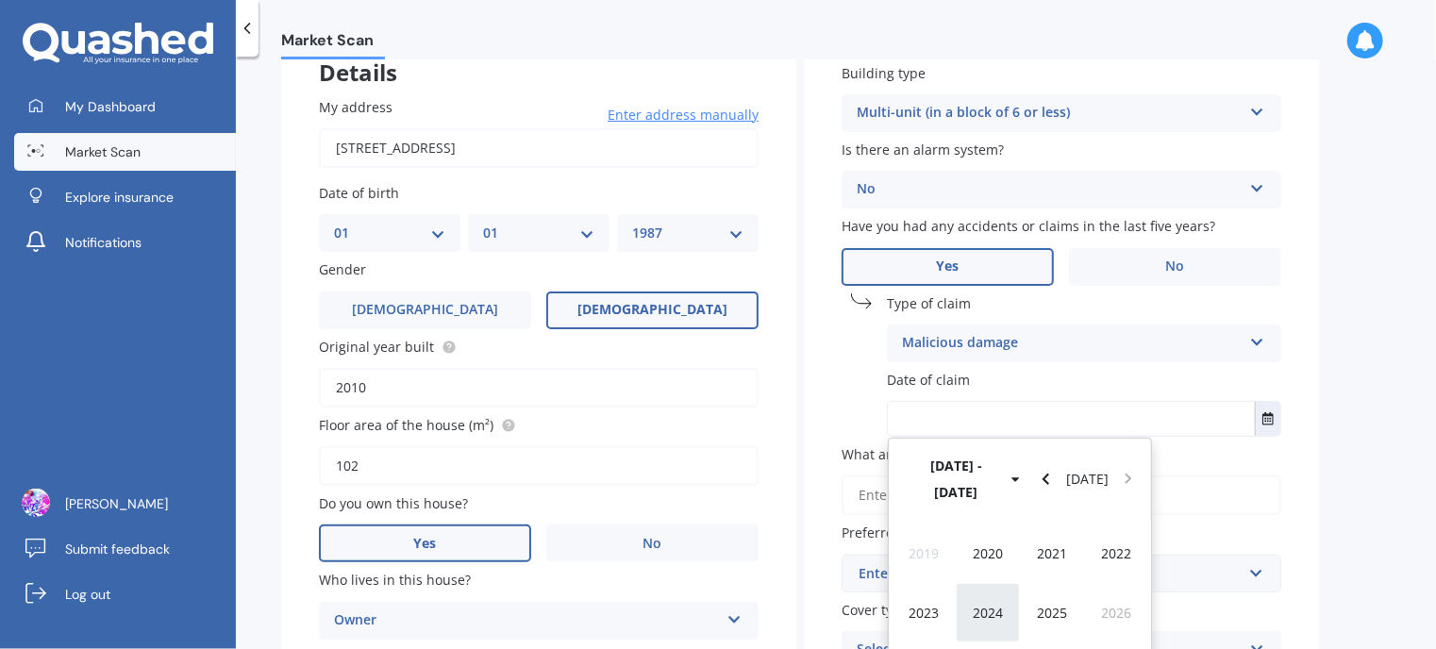
click at [995, 604] on span "2024" at bounding box center [988, 613] width 30 height 18
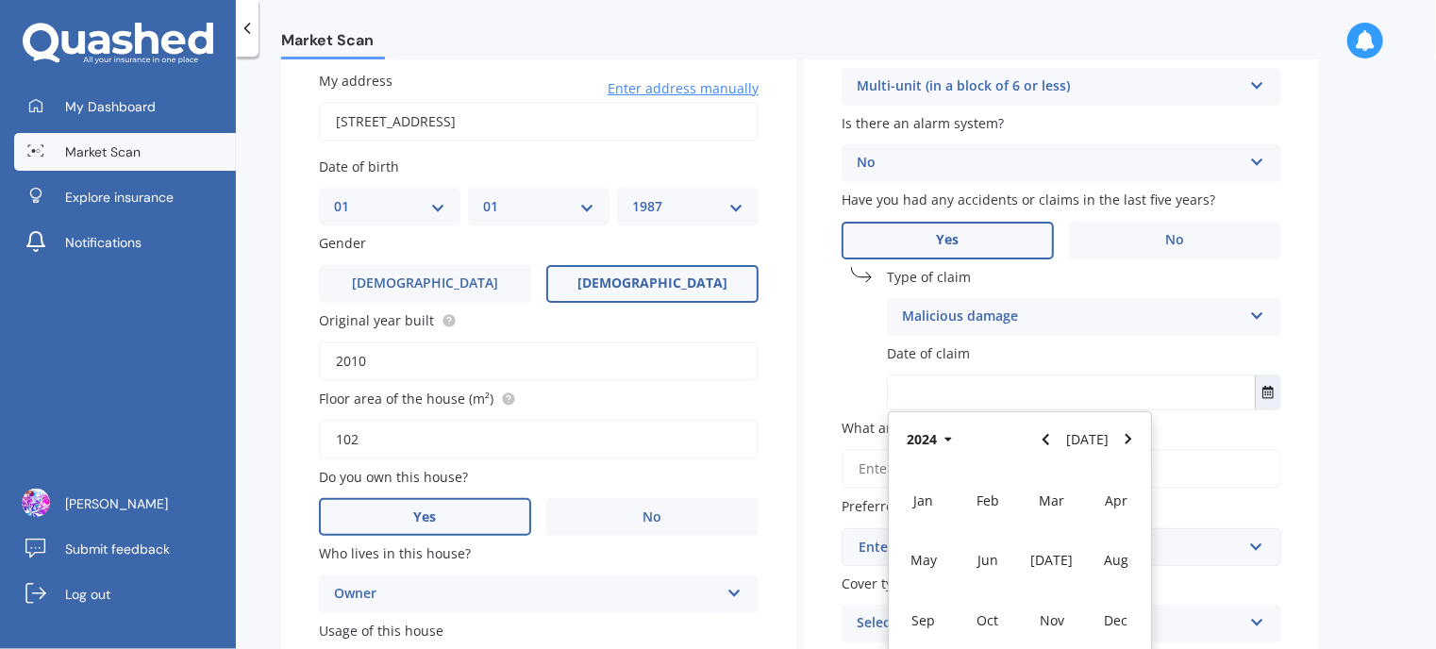
scroll to position [4, 0]
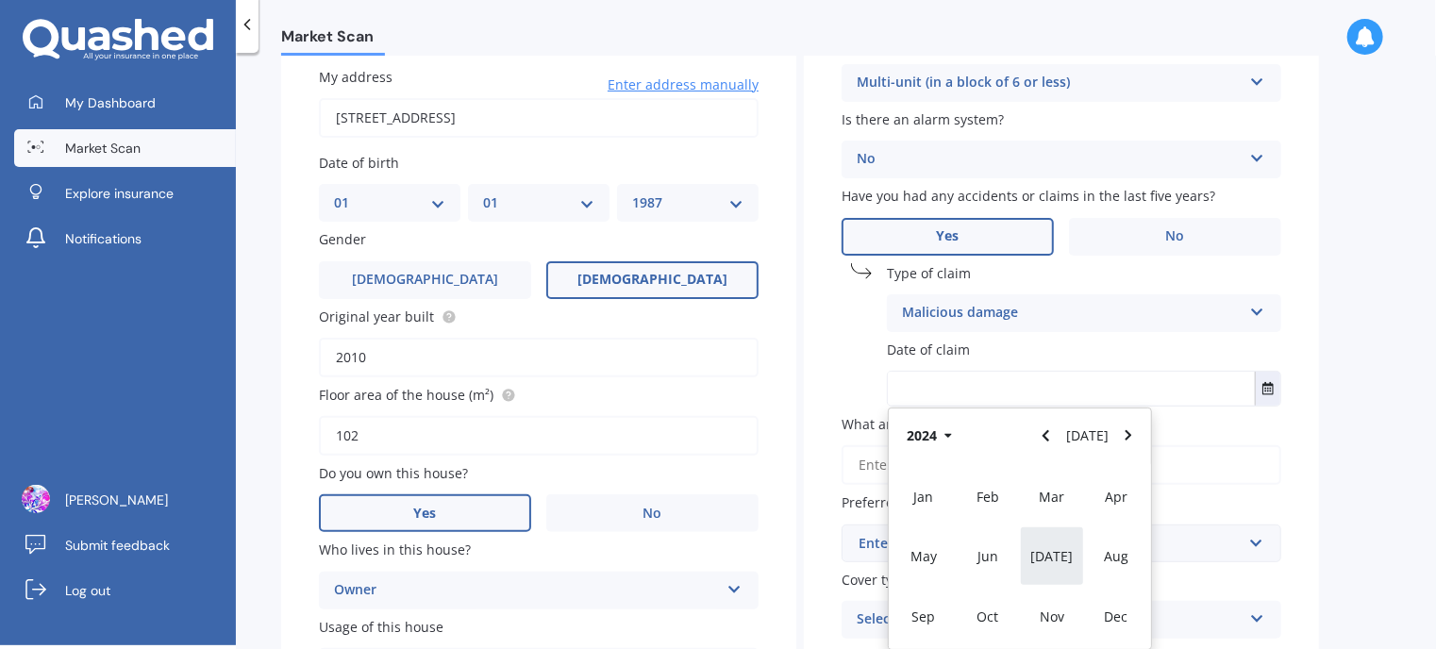
click at [1071, 557] on div "[DATE]" at bounding box center [1052, 555] width 64 height 59
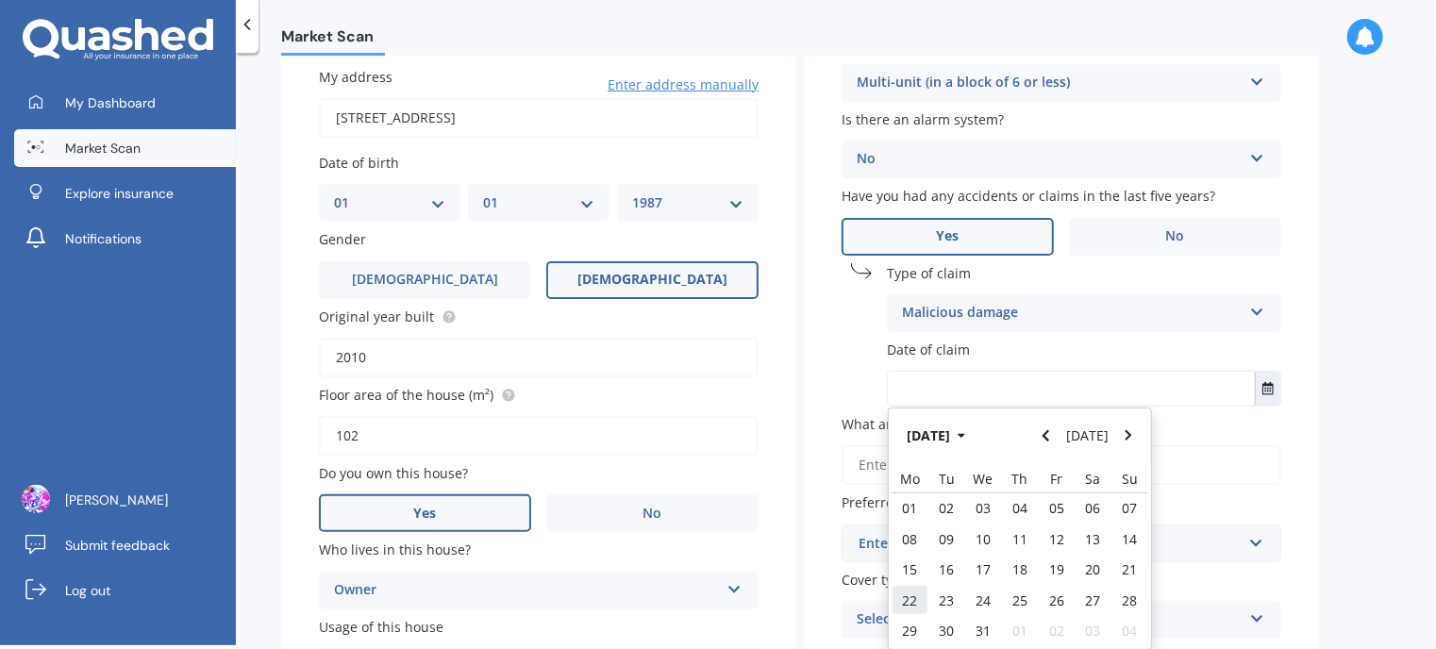
click at [909, 599] on span "22" at bounding box center [909, 600] width 15 height 18
type input "[DATE]"
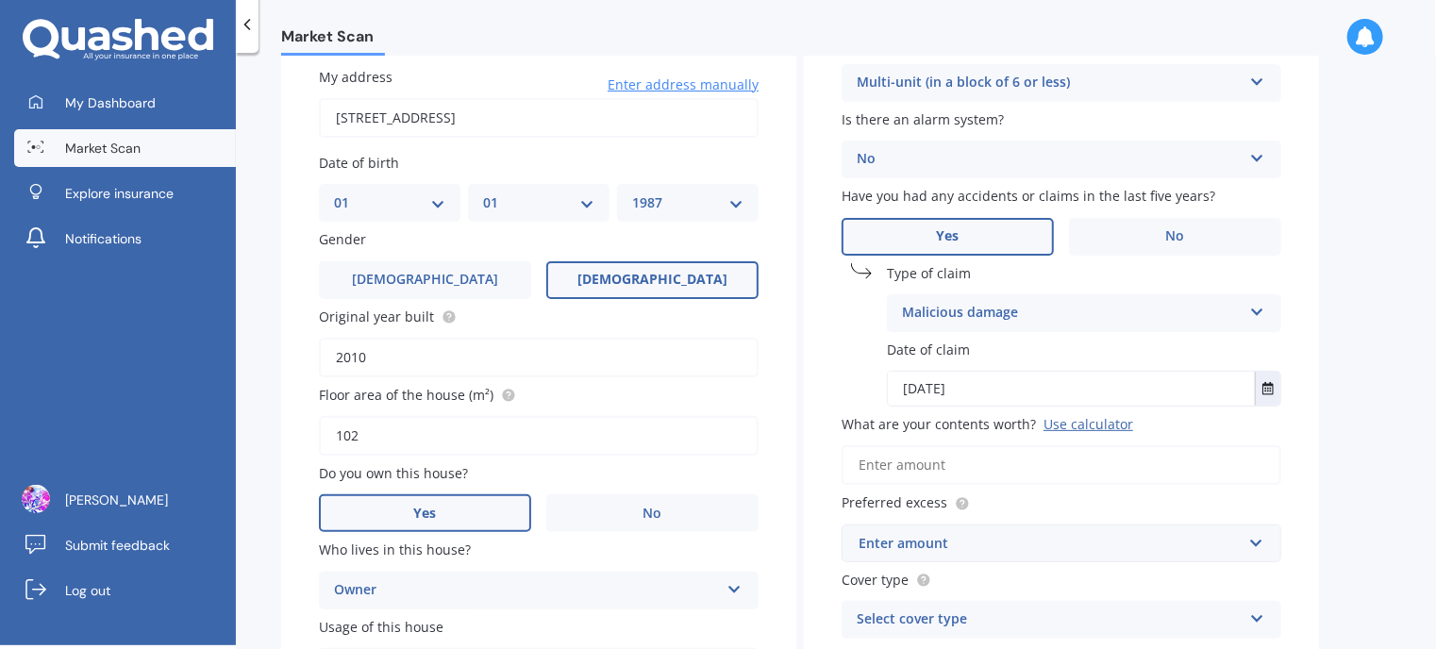
click at [1025, 459] on input "What are your contents worth? Use calculator" at bounding box center [1061, 465] width 440 height 40
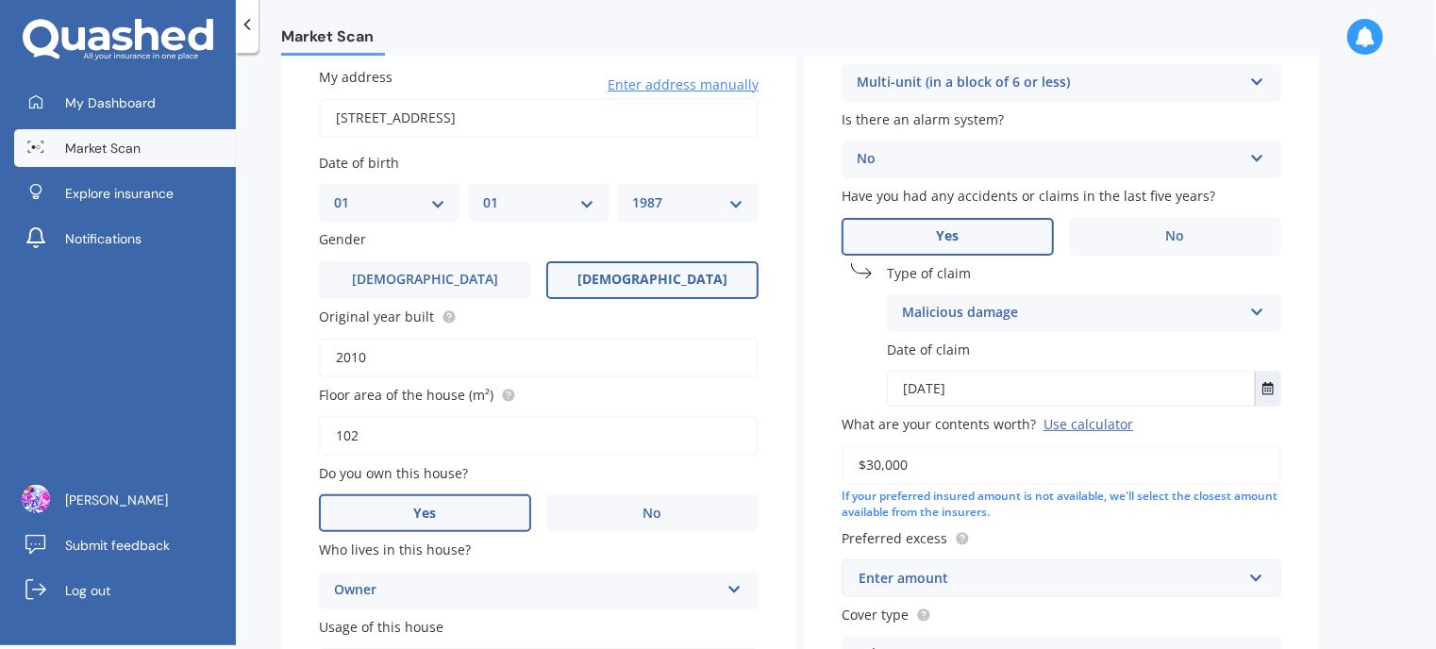
type input "$30,000"
click at [1060, 502] on div "If your preferred insured amount is not available, we'll select the closest amo…" at bounding box center [1061, 505] width 440 height 32
click at [1184, 568] on div "Enter amount" at bounding box center [1049, 578] width 383 height 21
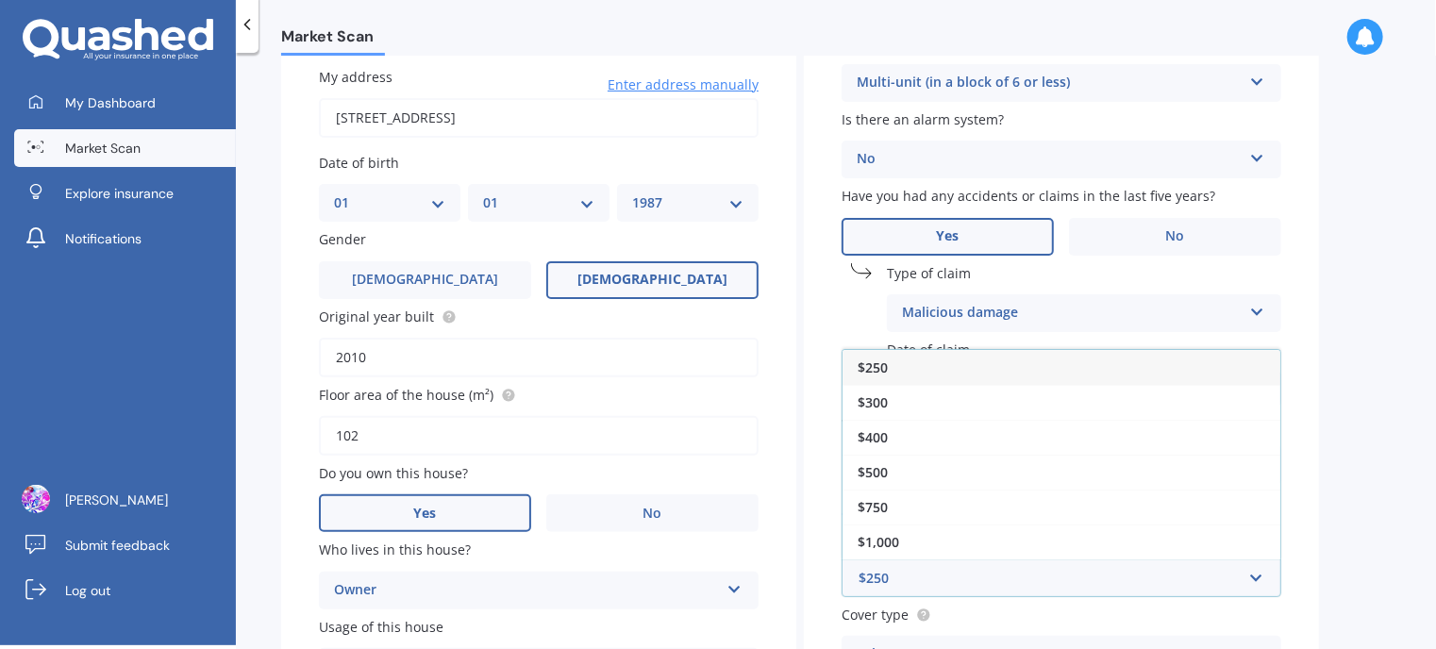
click at [937, 358] on div "$250" at bounding box center [1061, 367] width 438 height 35
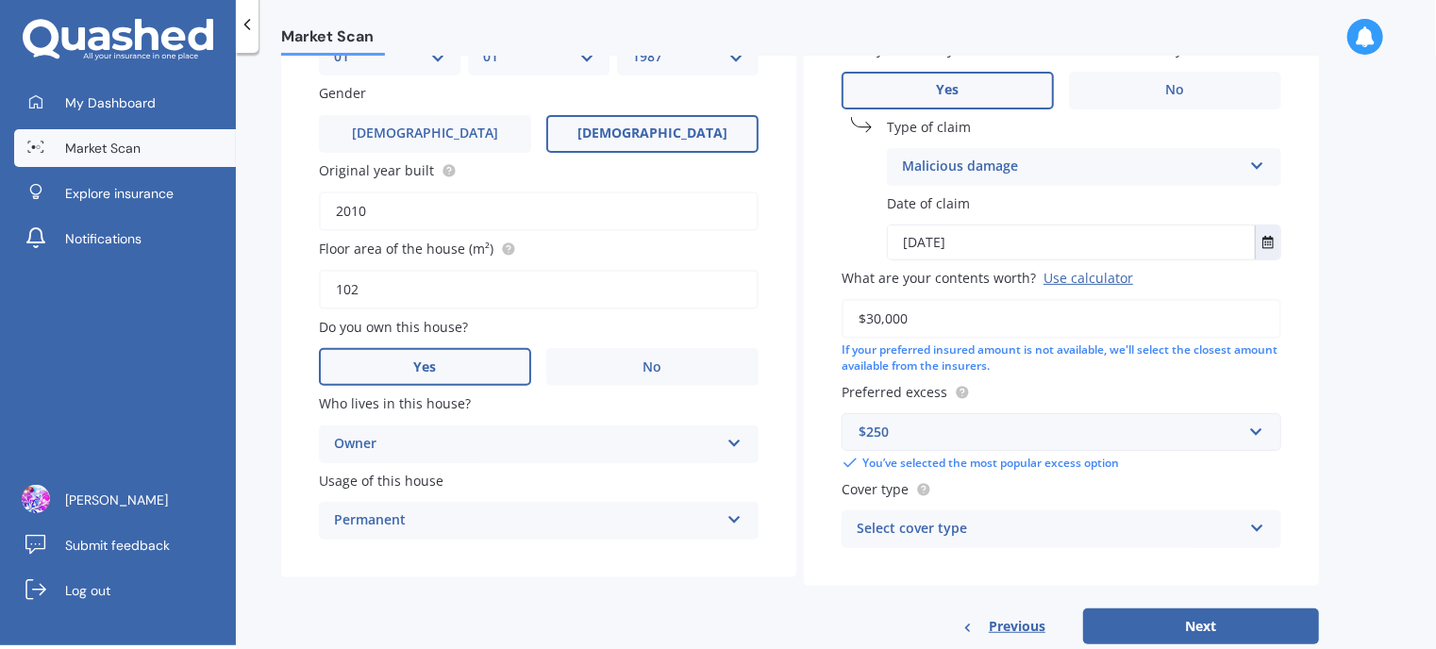
scroll to position [347, 0]
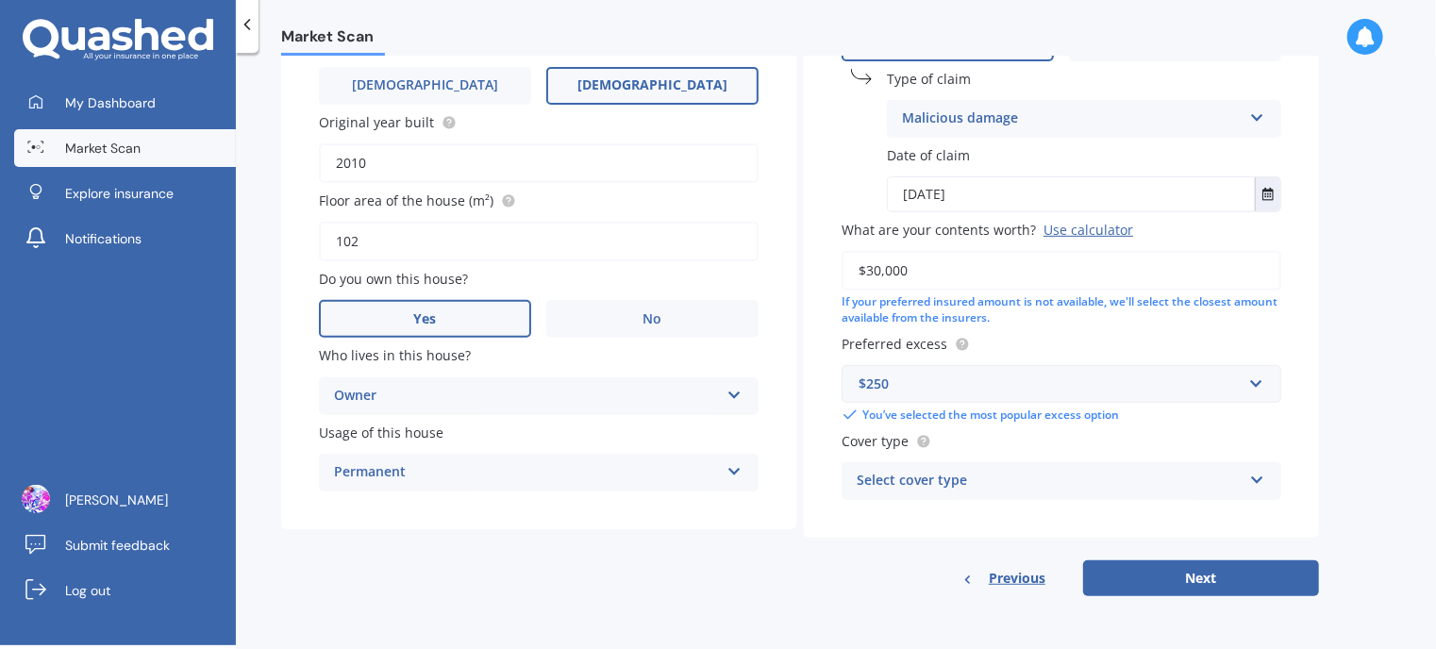
click at [1257, 477] on icon at bounding box center [1257, 476] width 16 height 13
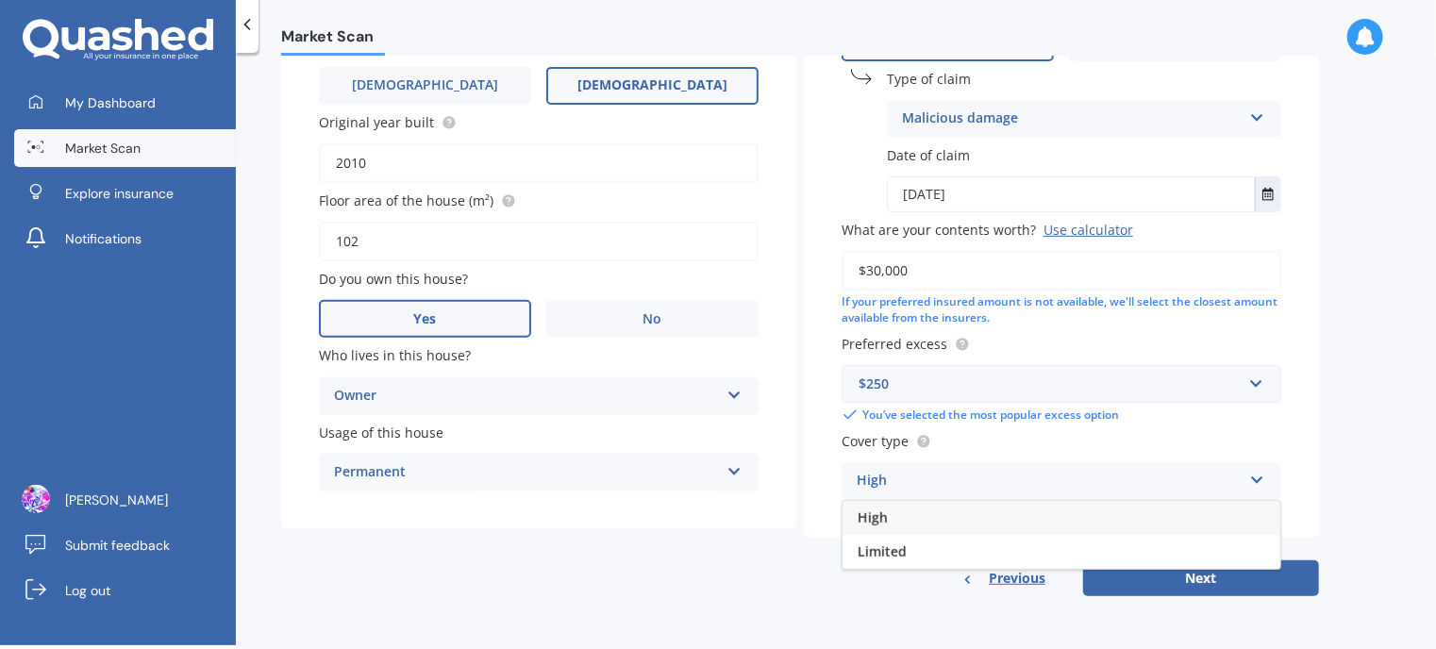
click at [1177, 516] on div "High" at bounding box center [1061, 518] width 438 height 34
click at [1222, 578] on button "Next" at bounding box center [1201, 578] width 236 height 36
select select "01"
select select "1987"
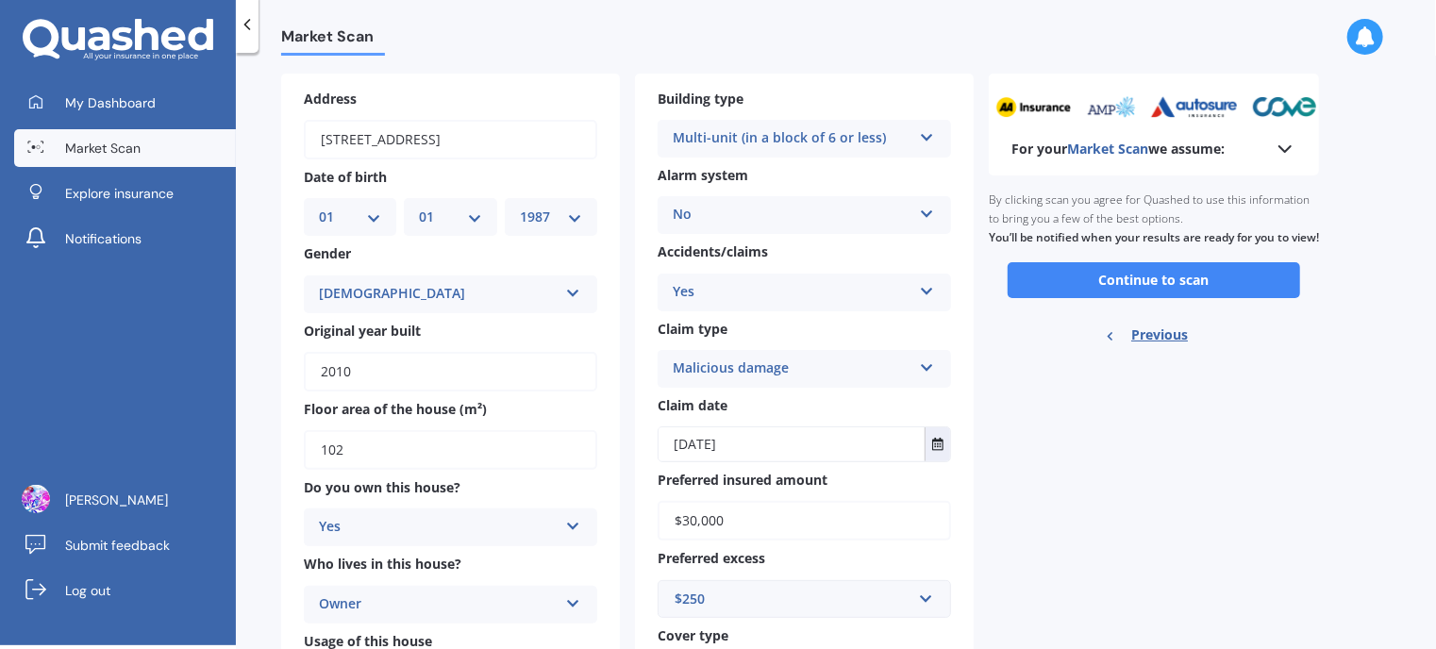
scroll to position [0, 0]
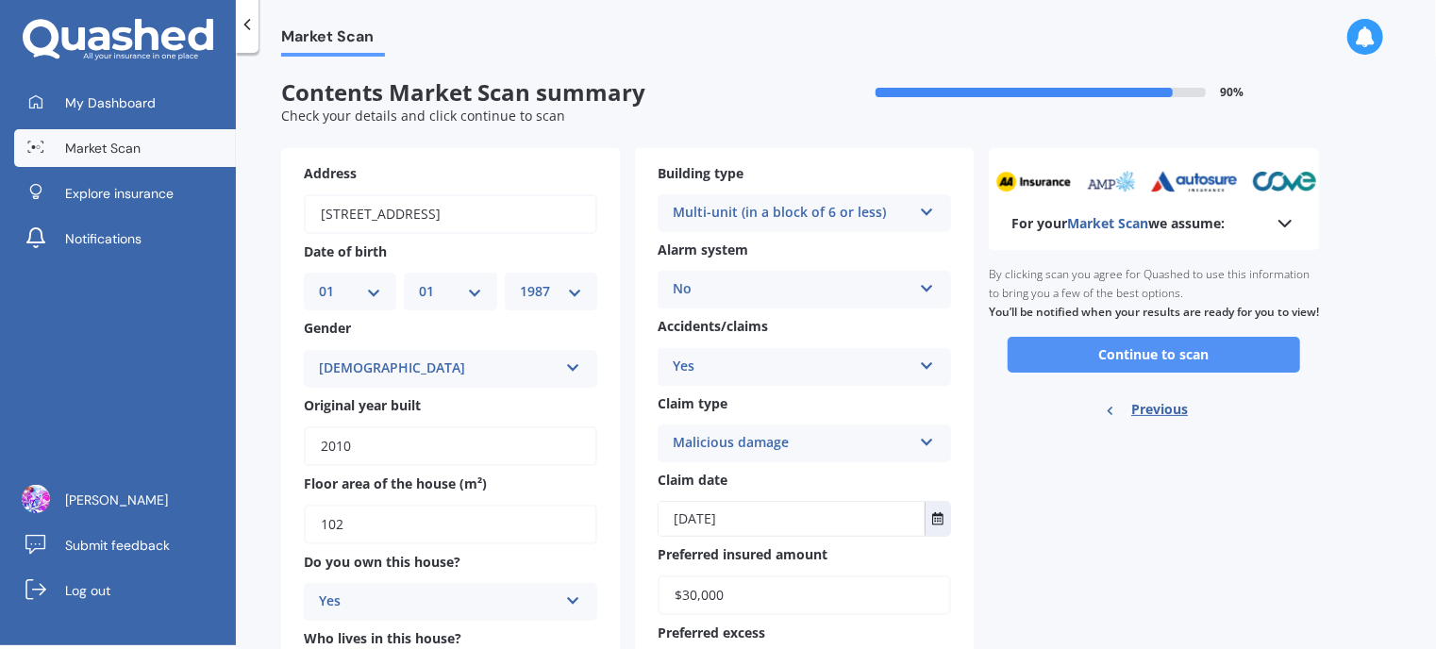
click at [1220, 369] on button "Continue to scan" at bounding box center [1153, 355] width 292 height 36
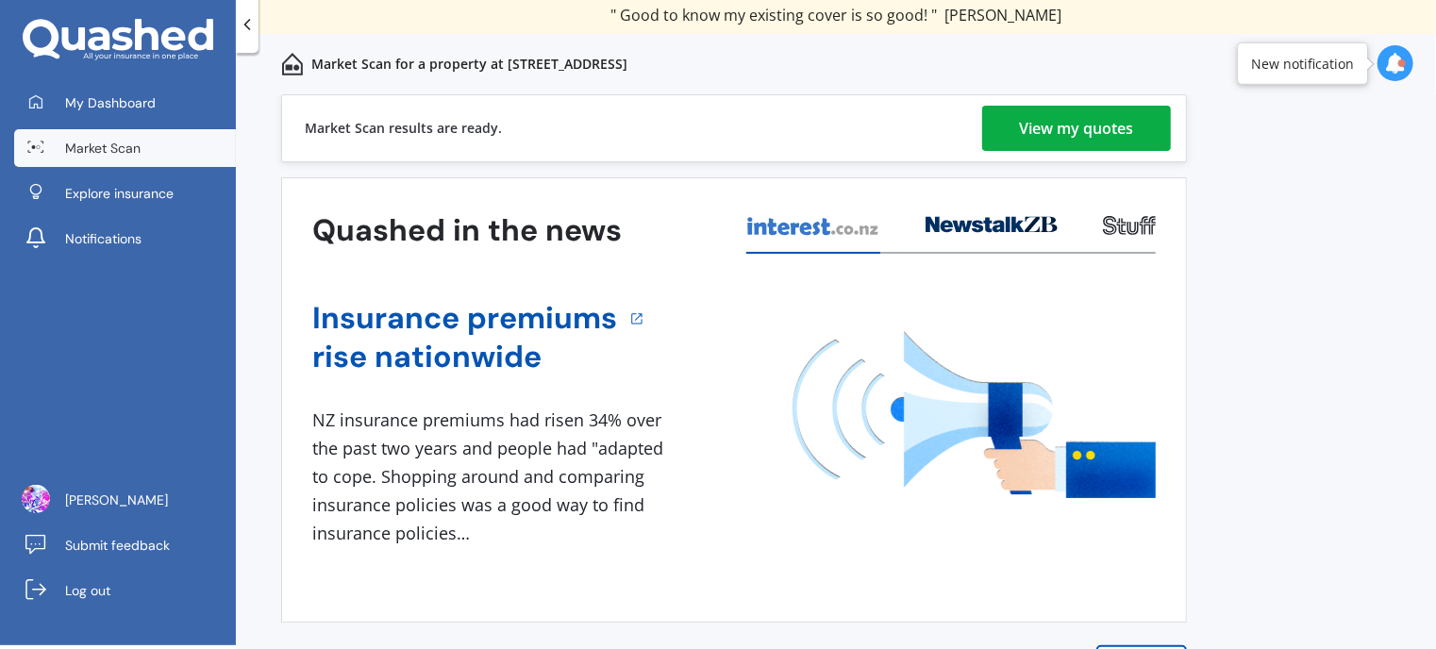
click at [1100, 134] on div "View my quotes" at bounding box center [1077, 128] width 114 height 45
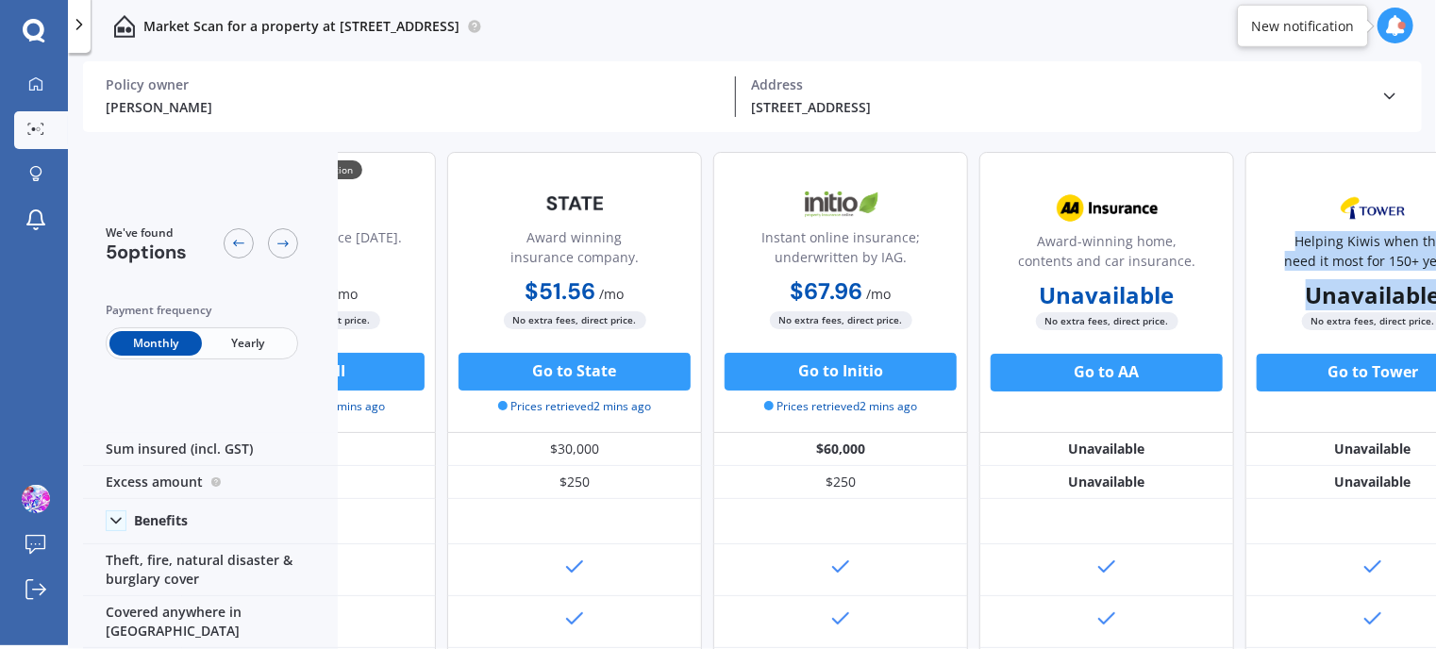
scroll to position [0, 229]
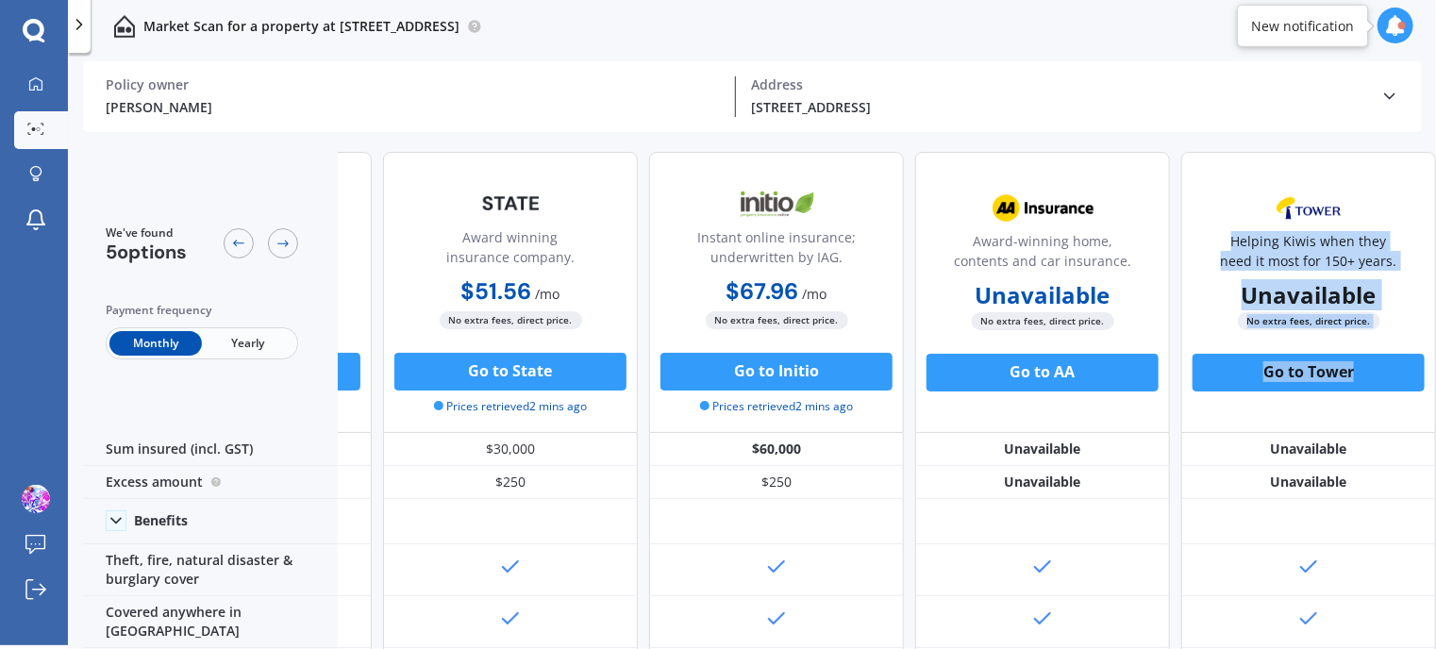
drag, startPoint x: 1424, startPoint y: 237, endPoint x: 1421, endPoint y: 354, distance: 117.0
click at [1421, 354] on div "Helping Kiwis when they need it most for 150+ years. Unavailable No extra fees,…" at bounding box center [1308, 292] width 255 height 281
drag, startPoint x: 876, startPoint y: 648, endPoint x: 697, endPoint y: 646, distance: 179.2
click at [697, 646] on div "We've found 5 options Payment frequency Monthly Yearly 💰 Cheapest option Caring…" at bounding box center [759, 393] width 1353 height 513
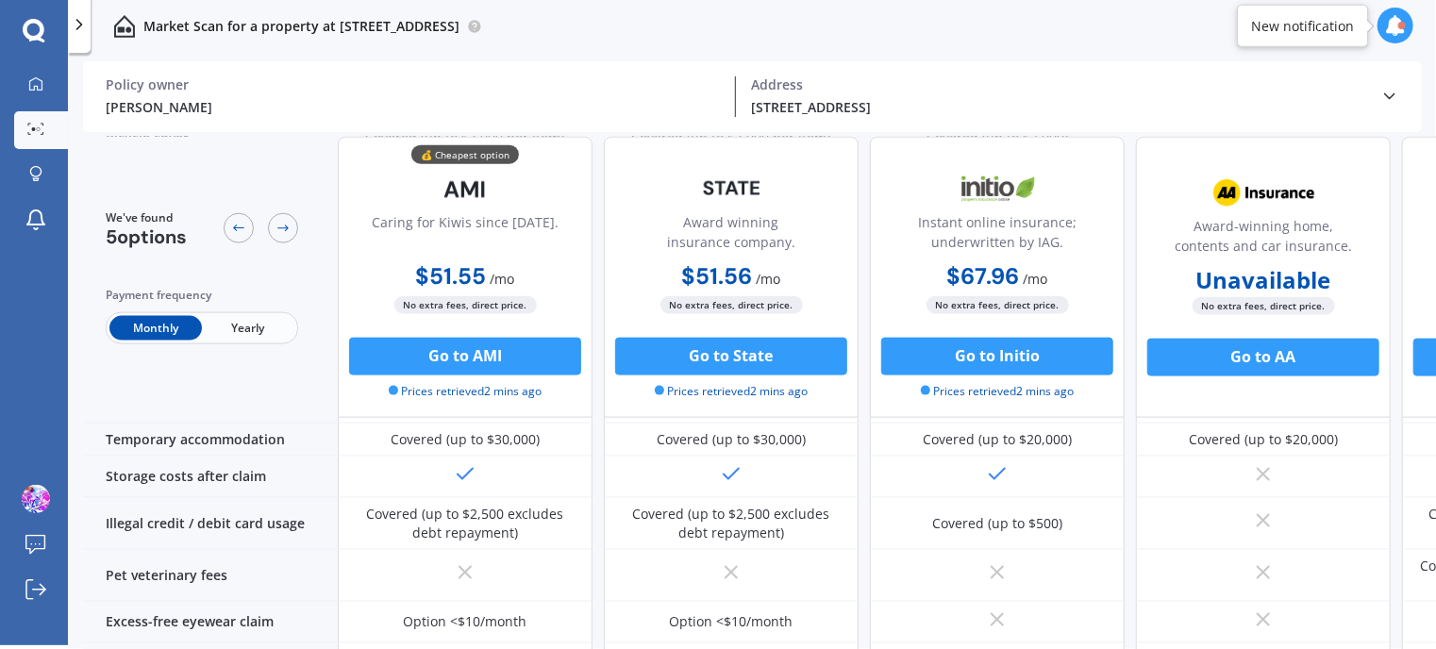
scroll to position [249, 0]
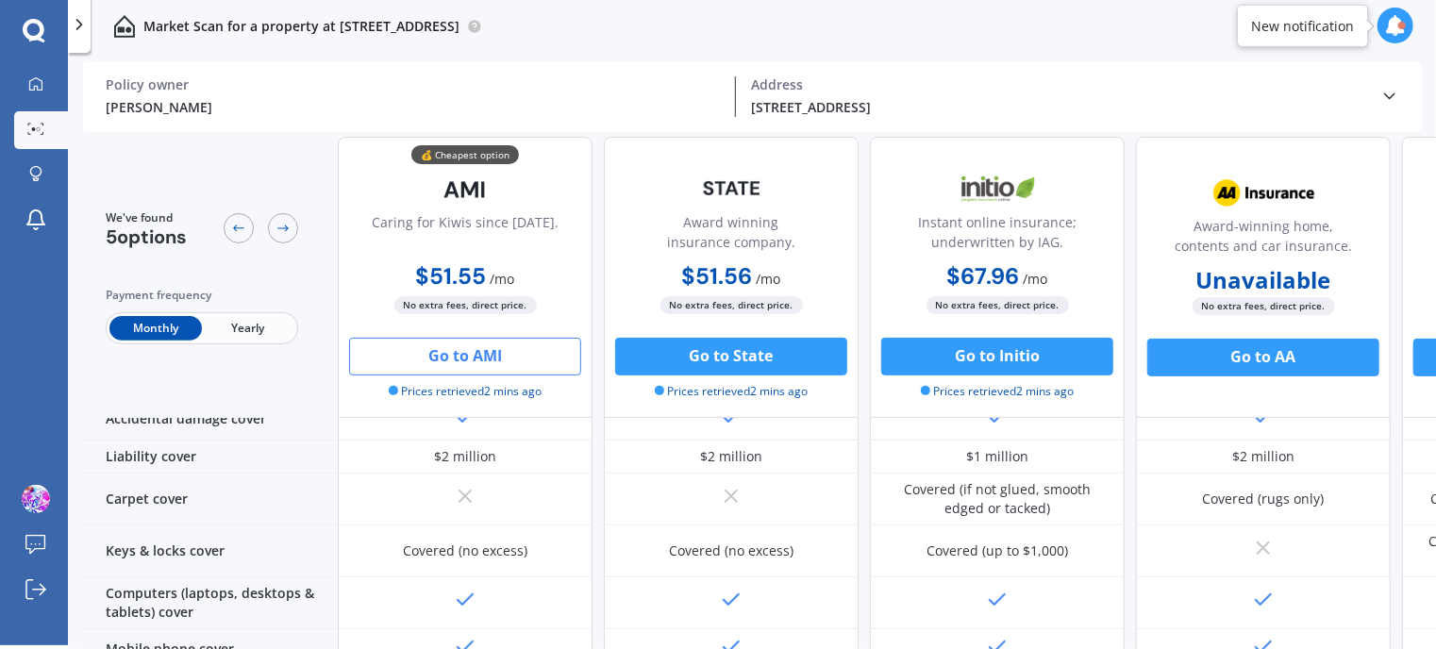
click at [426, 351] on button "Go to AMI" at bounding box center [465, 357] width 232 height 38
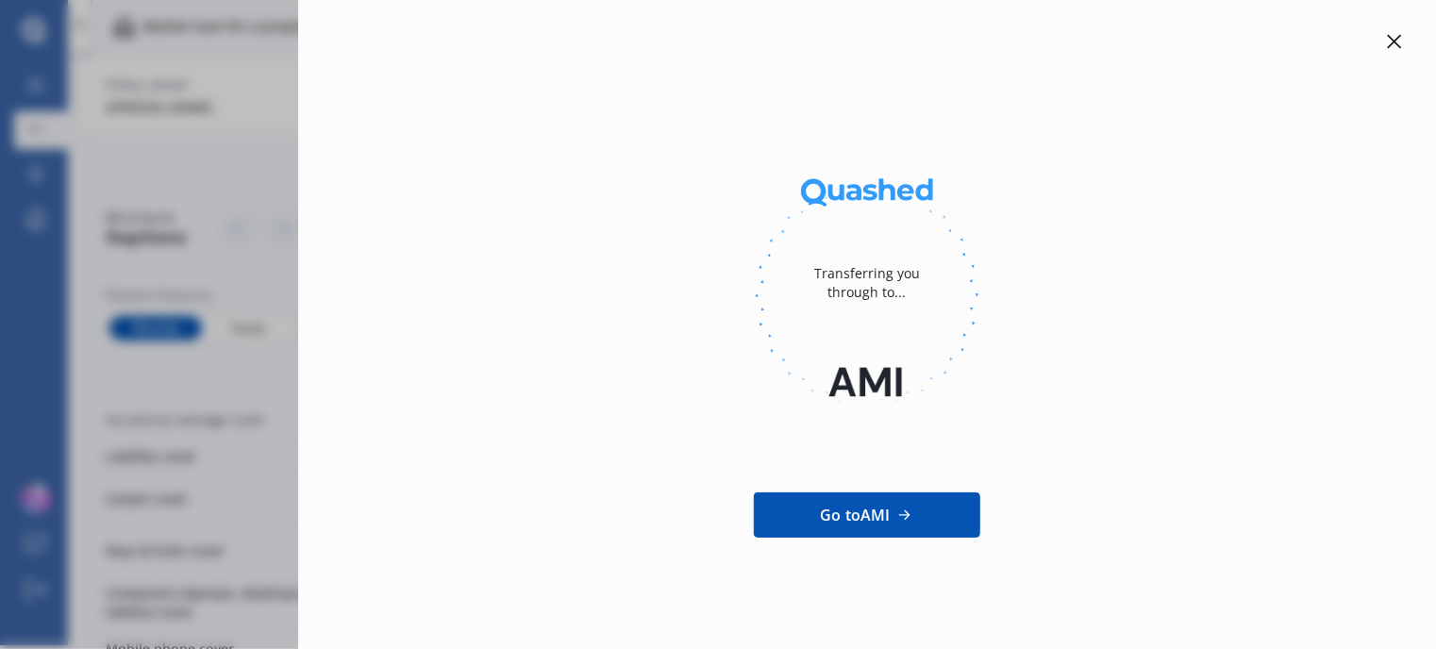
click at [1389, 53] on div at bounding box center [1394, 41] width 23 height 23
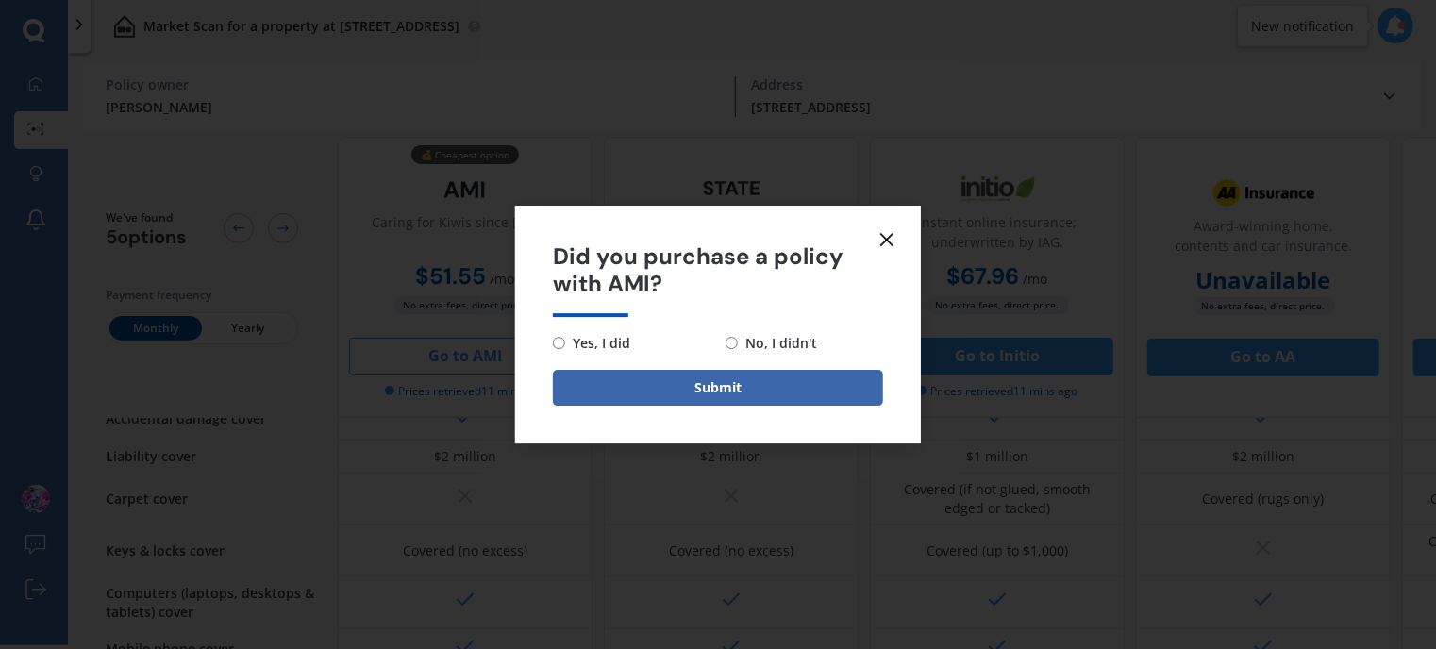
click at [732, 341] on input "No, I didn't" at bounding box center [731, 343] width 12 height 12
radio input "true"
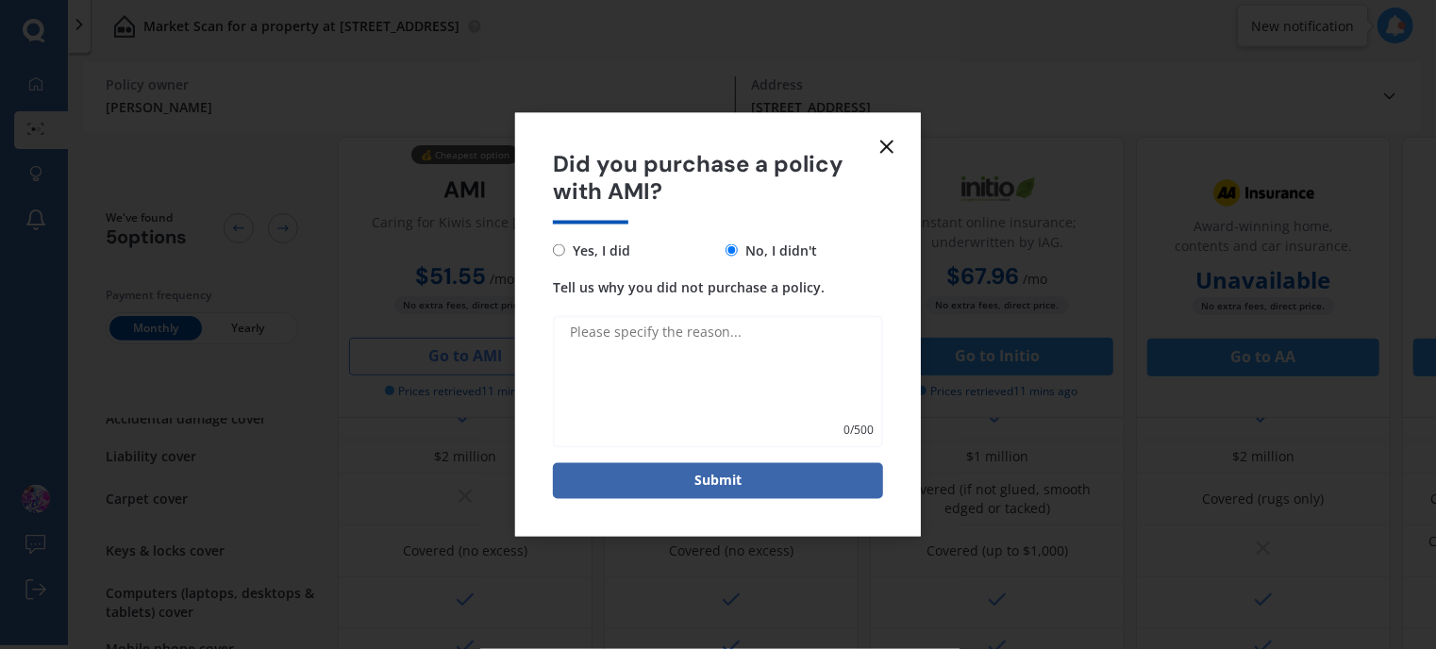
click at [683, 350] on textarea "Tell us why you did not purchase a policy." at bounding box center [718, 381] width 330 height 132
click at [640, 350] on textarea "It is not giving quote after putting address and saying Yes t flood zone questi…" at bounding box center [718, 381] width 330 height 132
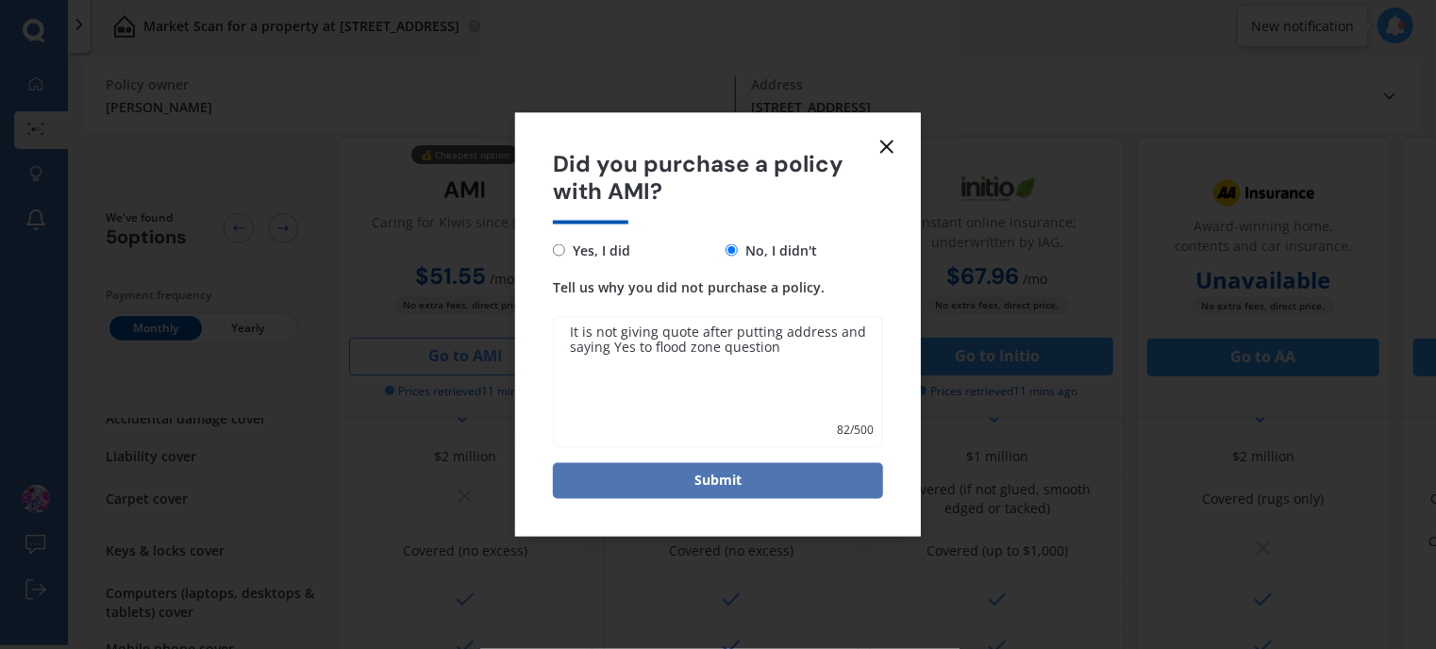
type textarea "It is not giving quote after putting address and saying Yes to flood zone quest…"
click at [700, 473] on button "Submit" at bounding box center [718, 480] width 330 height 36
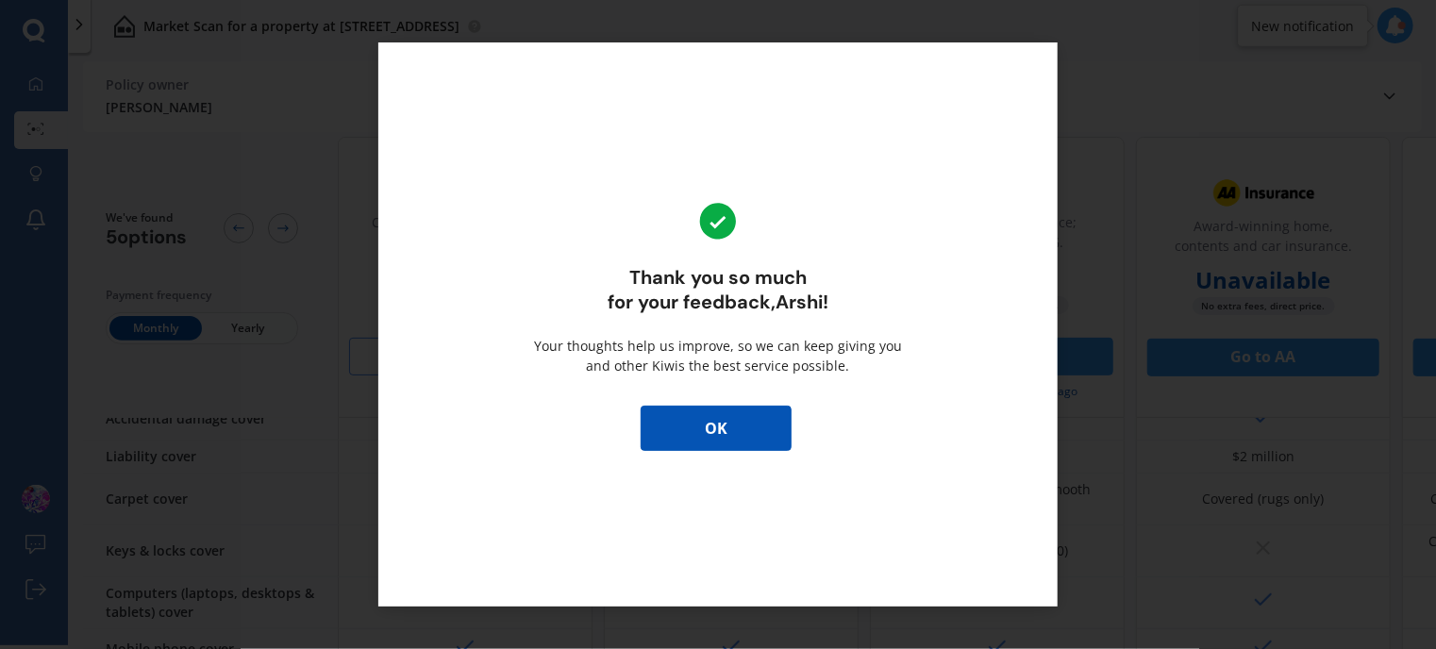
click at [709, 440] on button "OK" at bounding box center [715, 428] width 151 height 45
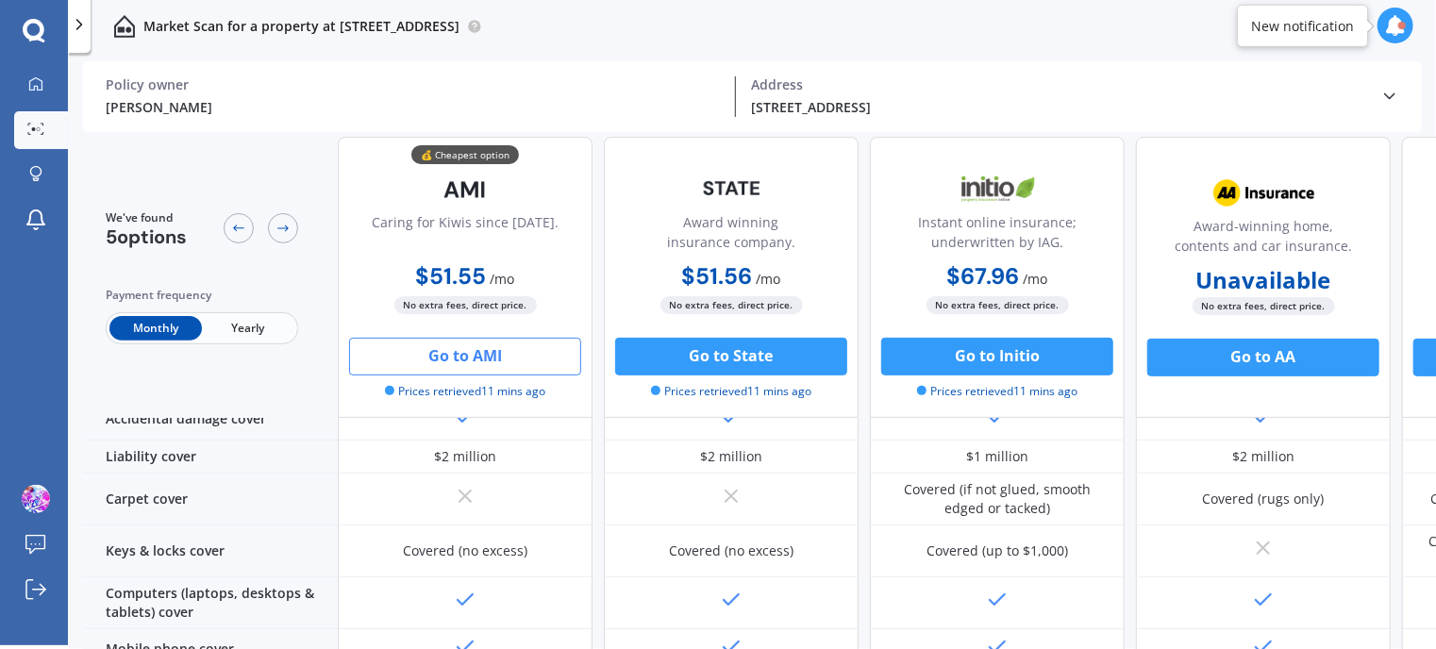
click at [1397, 35] on icon at bounding box center [1395, 25] width 21 height 21
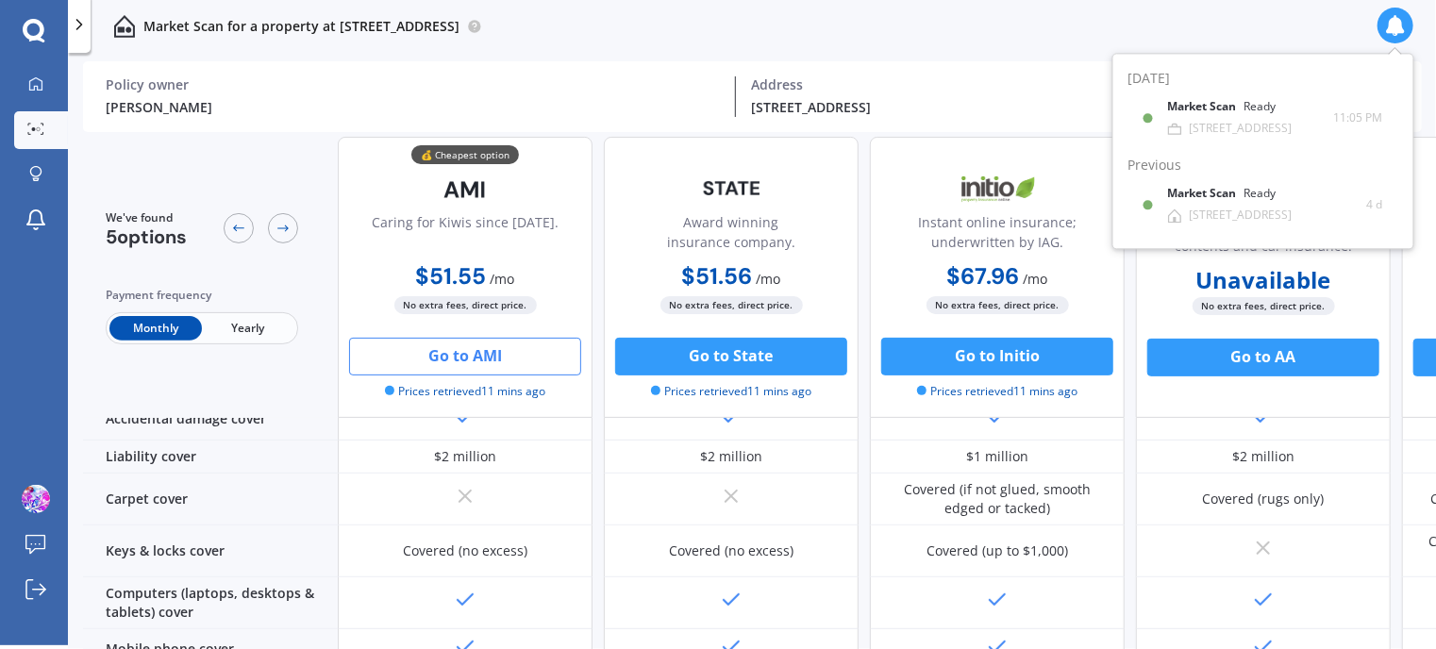
click at [1089, 42] on div "Market Scan for a property at [STREET_ADDRESS]" at bounding box center [752, 26] width 1368 height 60
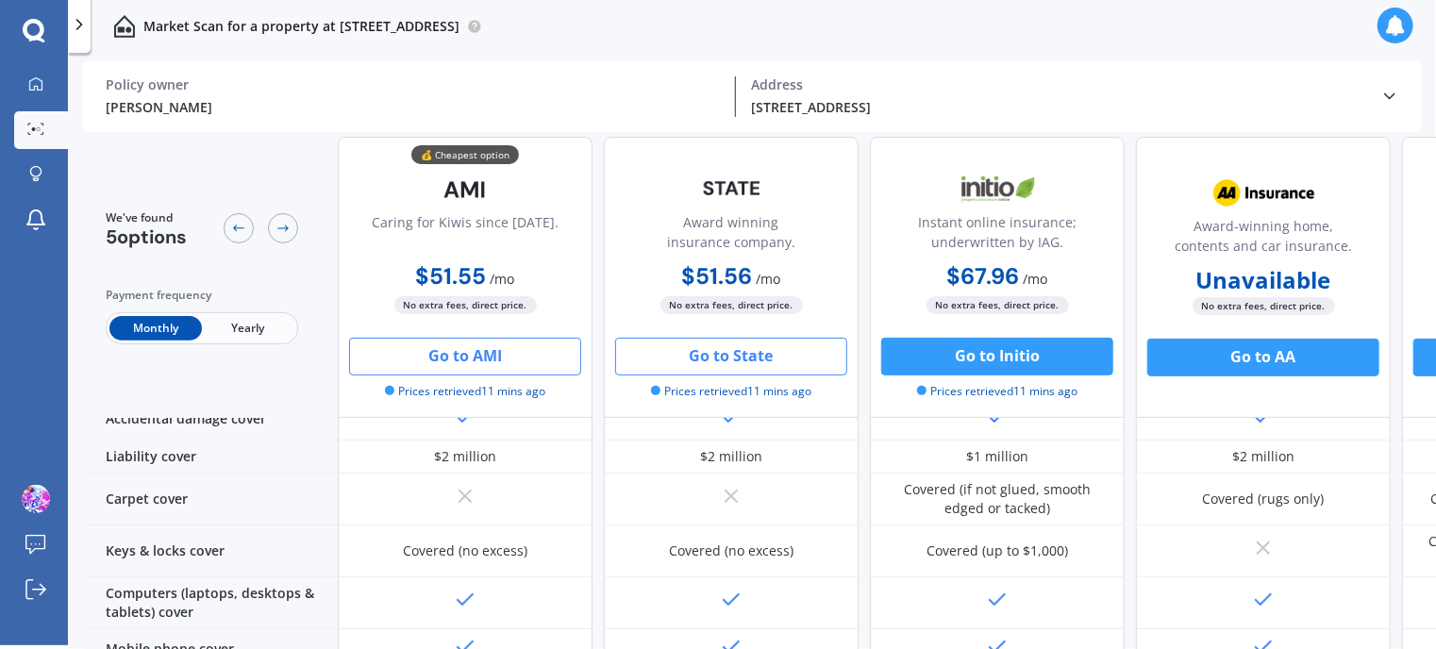
click at [732, 350] on button "Go to State" at bounding box center [731, 357] width 232 height 38
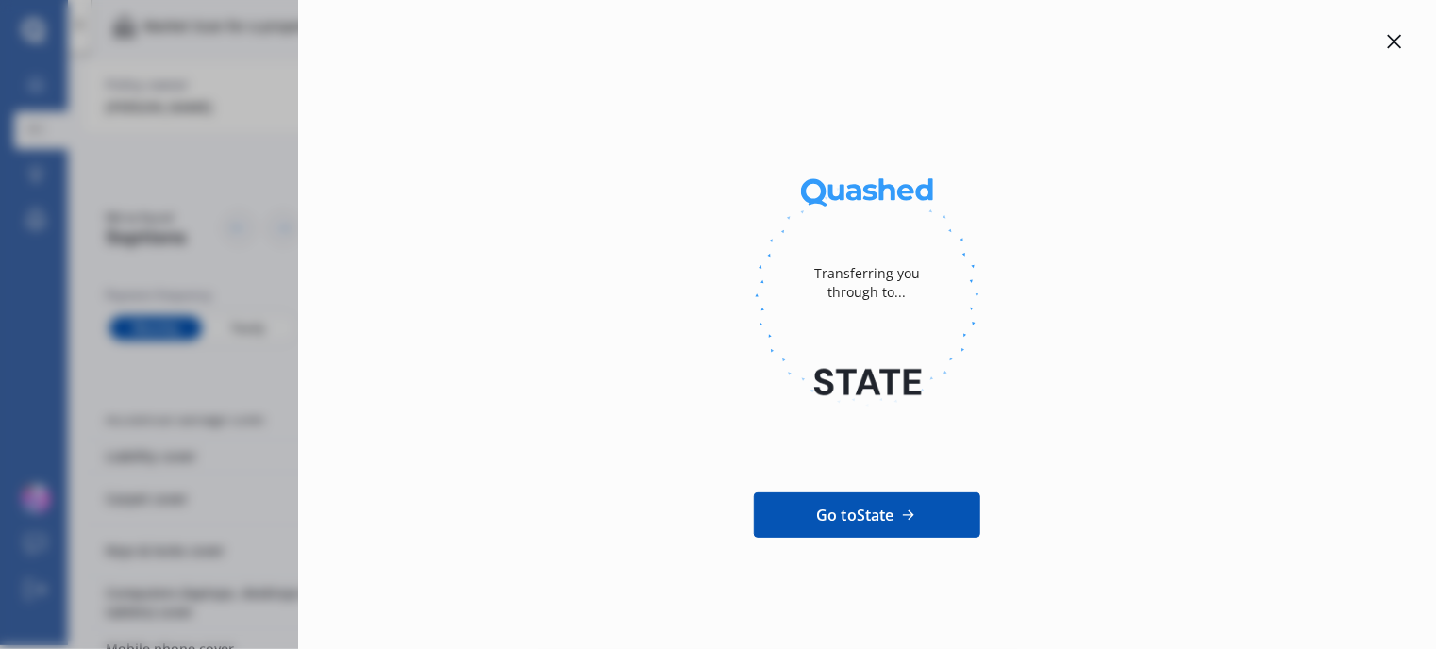
click at [1395, 44] on icon at bounding box center [1394, 41] width 15 height 15
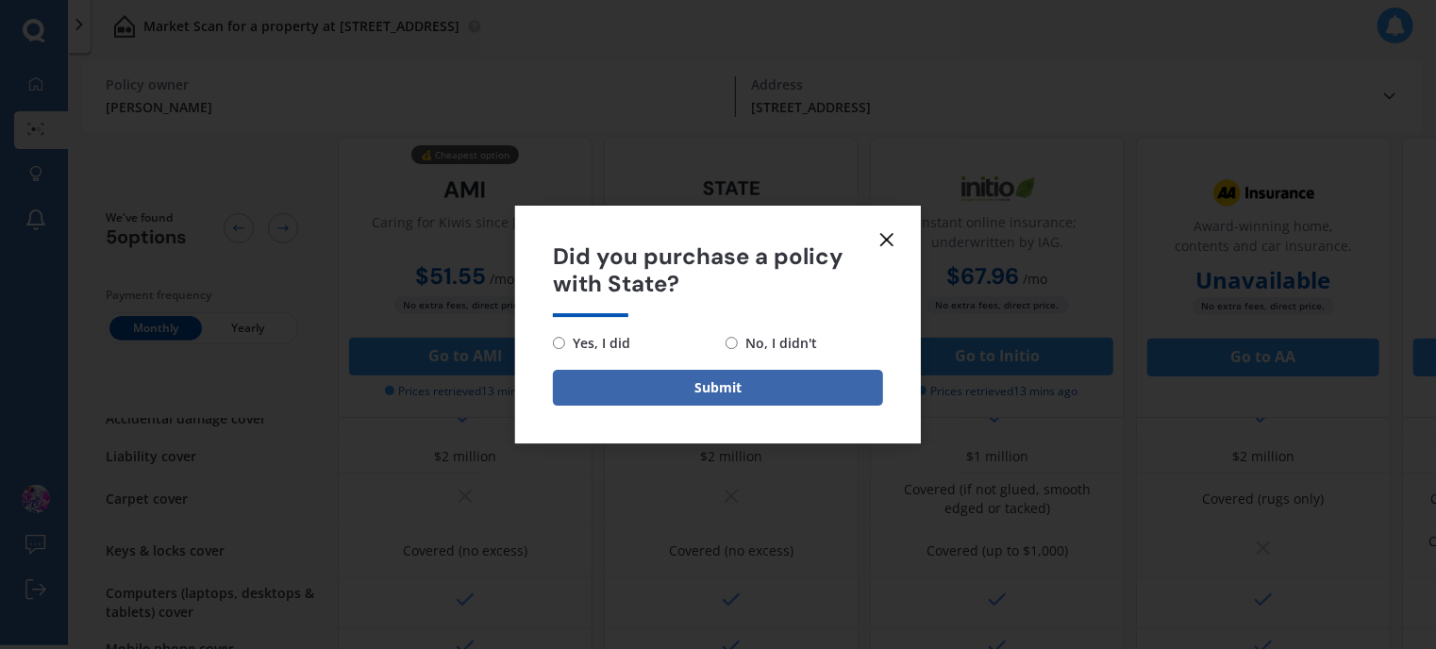
click at [729, 341] on input "No, I didn't" at bounding box center [731, 343] width 12 height 12
radio input "true"
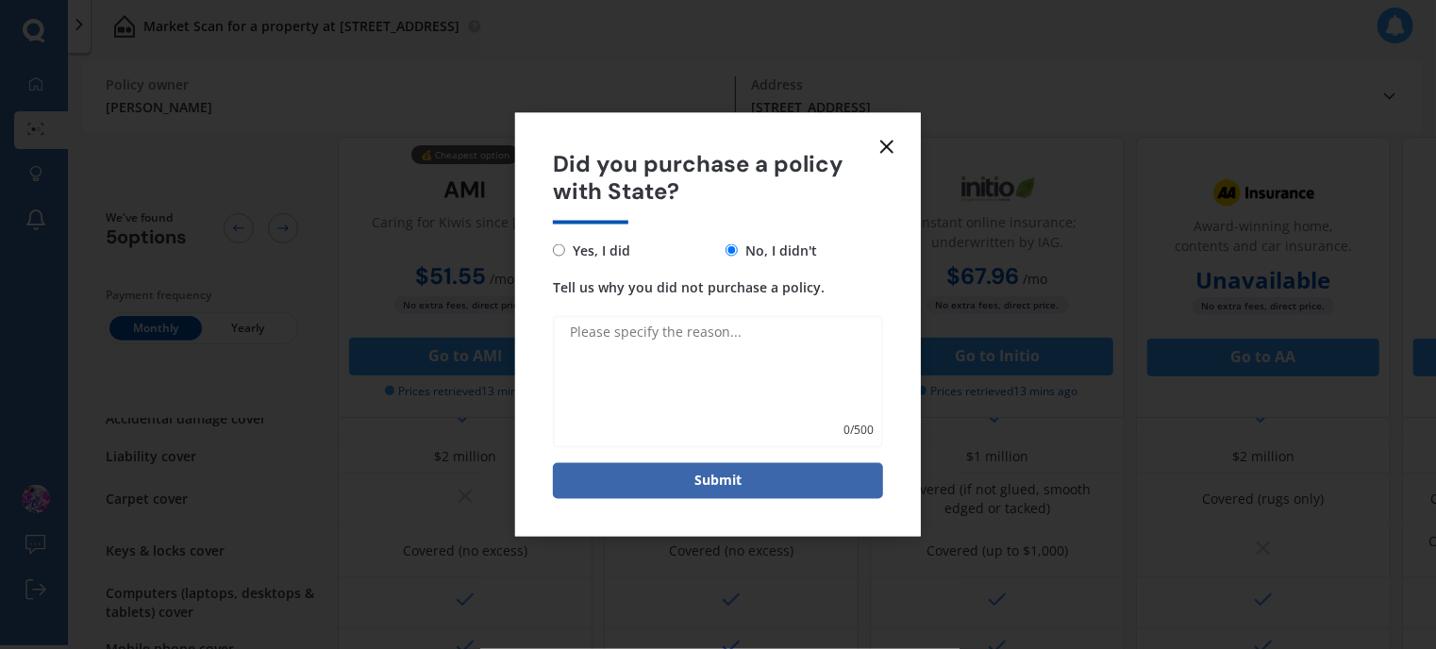
click at [715, 368] on textarea "Tell us why you did not purchase a policy." at bounding box center [718, 381] width 330 height 132
click at [638, 336] on textarea "not taking qaddress" at bounding box center [718, 381] width 330 height 132
click at [705, 342] on textarea "not taking aaddress" at bounding box center [718, 381] width 330 height 132
click at [652, 335] on textarea "not taking aaddress-flood zone" at bounding box center [718, 381] width 330 height 132
type textarea "not taking address-flood zone"
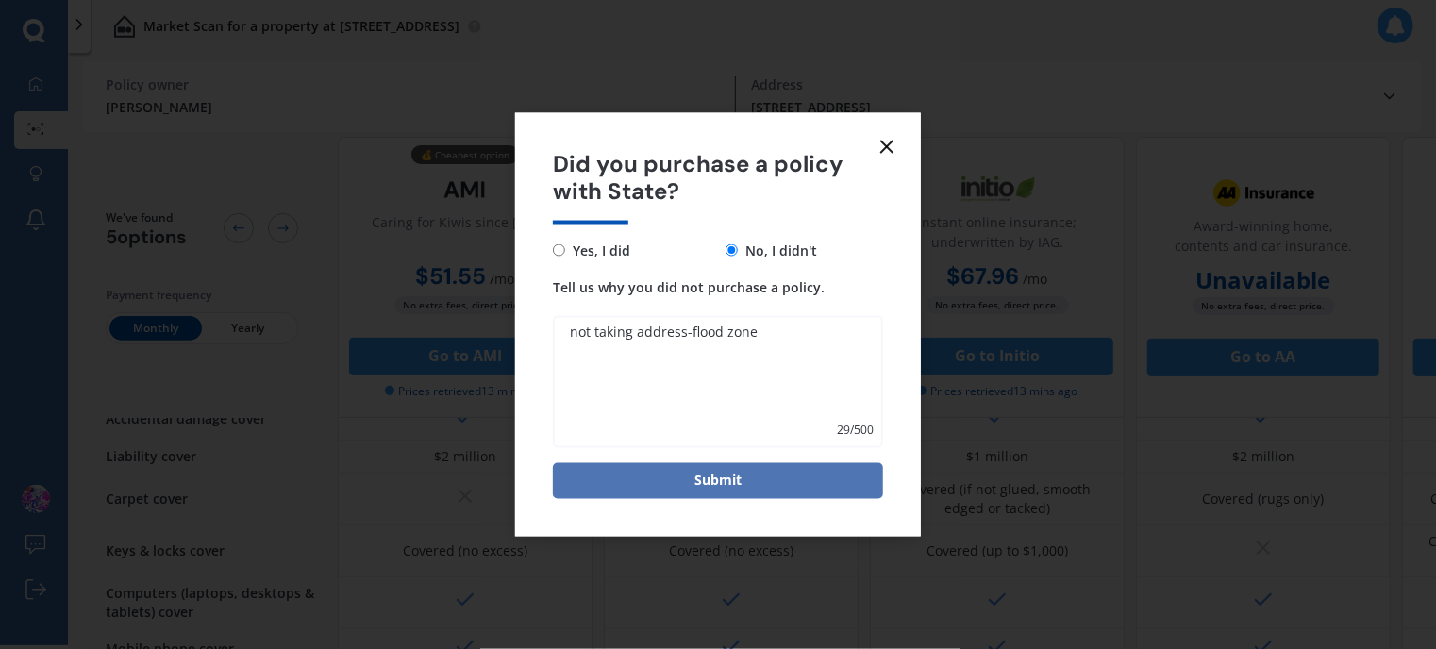
click at [712, 492] on button "Submit" at bounding box center [718, 480] width 330 height 36
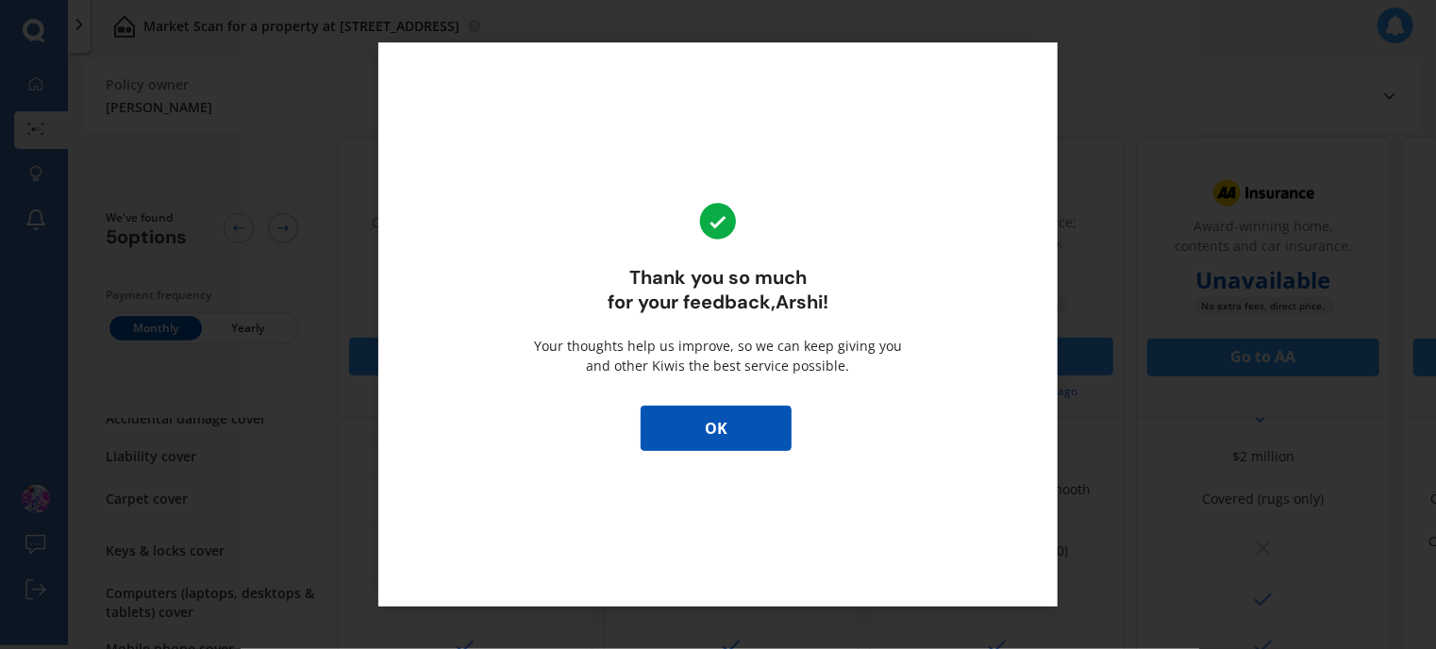
click at [740, 423] on button "OK" at bounding box center [715, 428] width 151 height 45
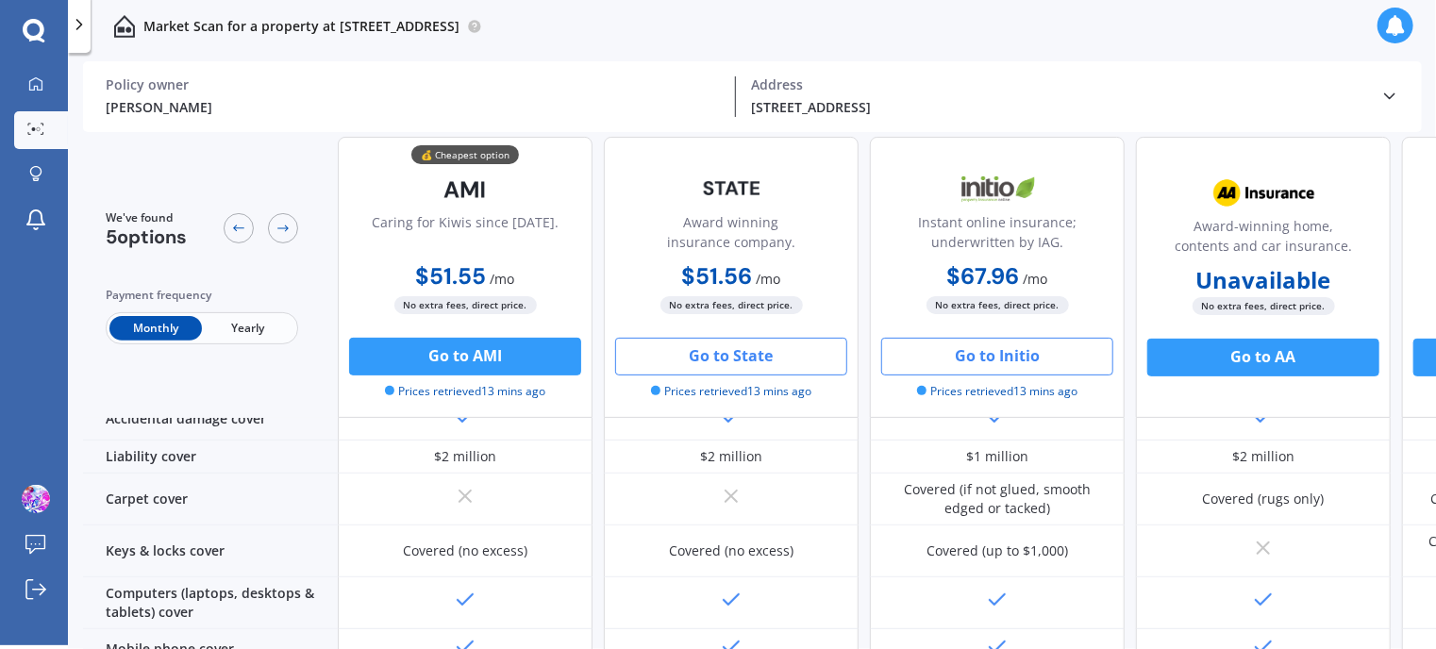
click at [1004, 351] on button "Go to Initio" at bounding box center [997, 357] width 232 height 38
